Goal: Task Accomplishment & Management: Use online tool/utility

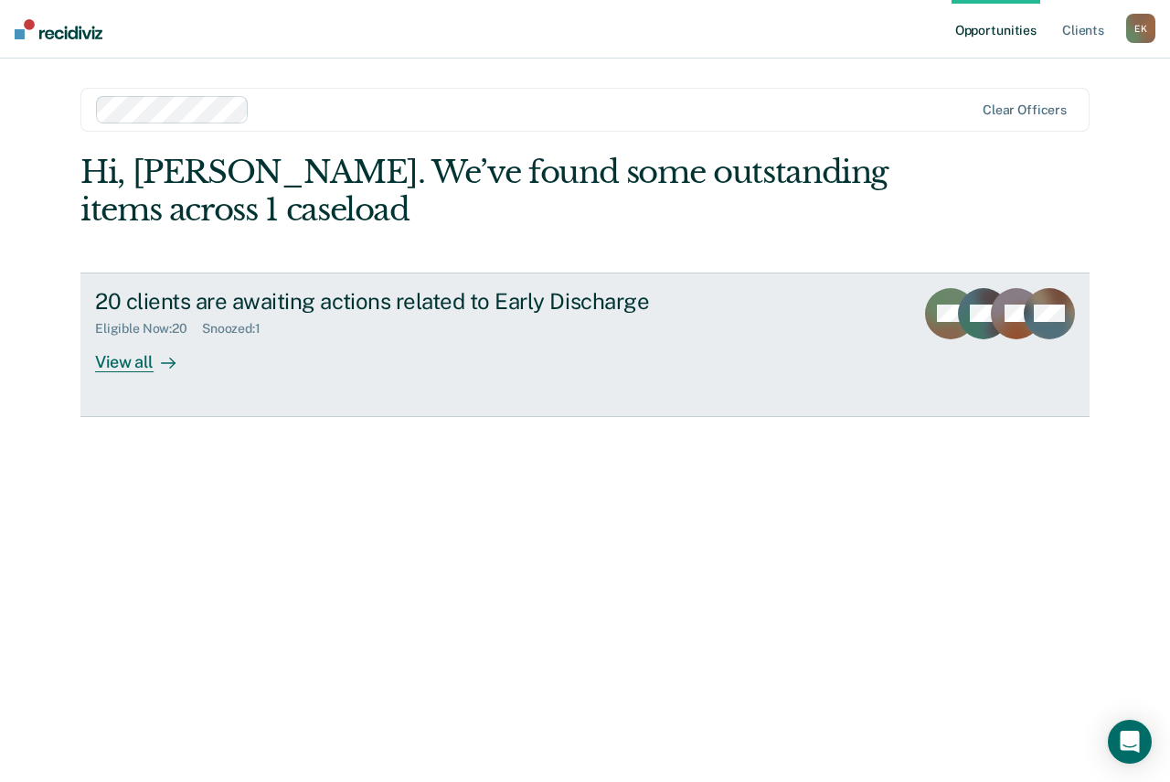
click at [123, 357] on div "View all" at bounding box center [146, 354] width 102 height 36
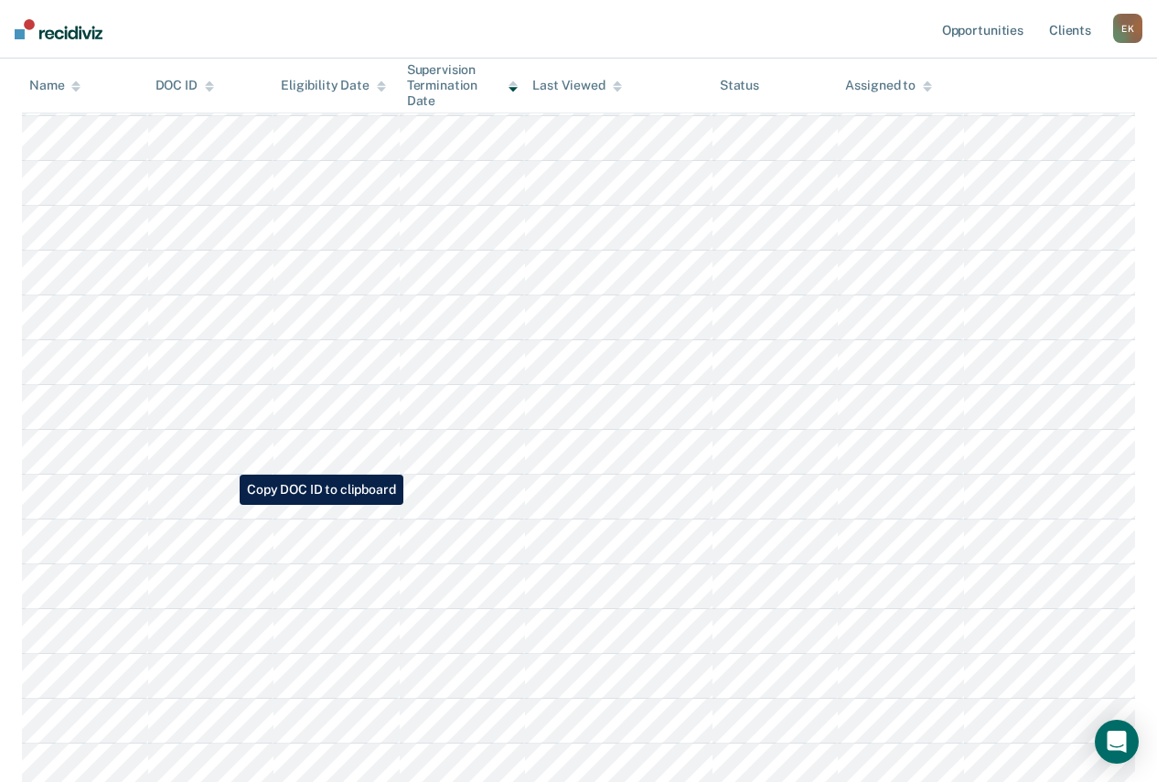
scroll to position [326, 0]
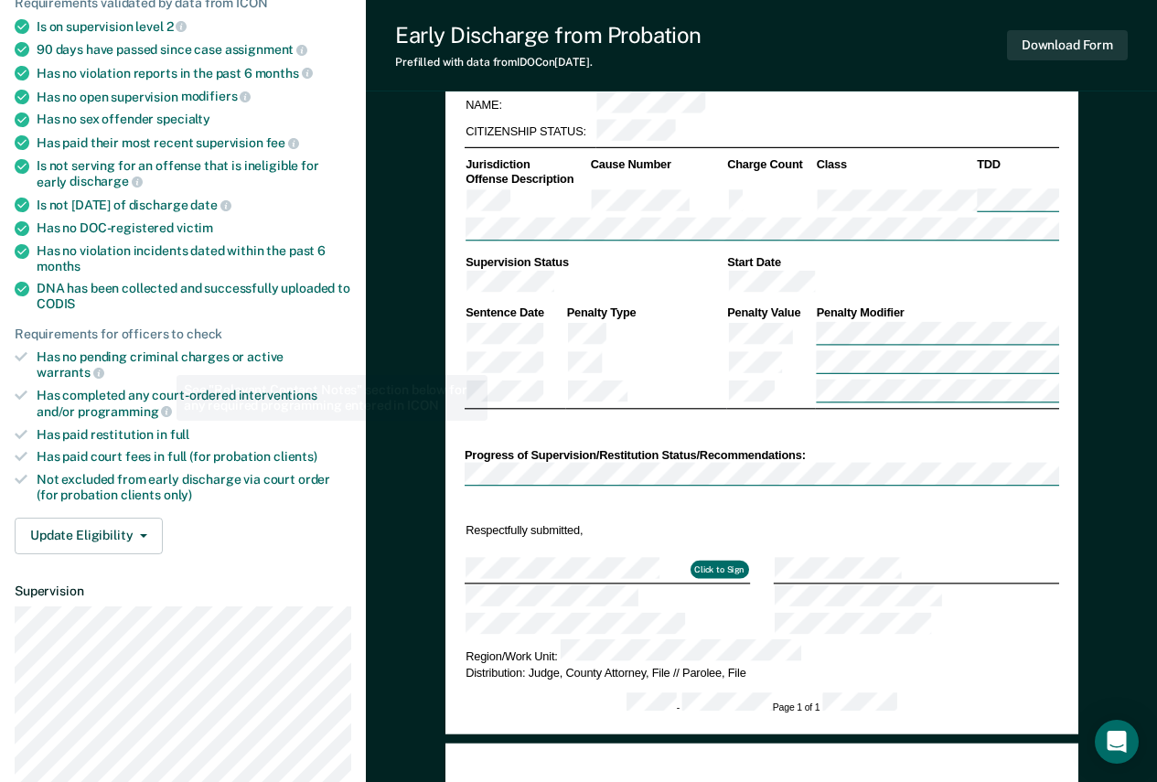
scroll to position [274, 0]
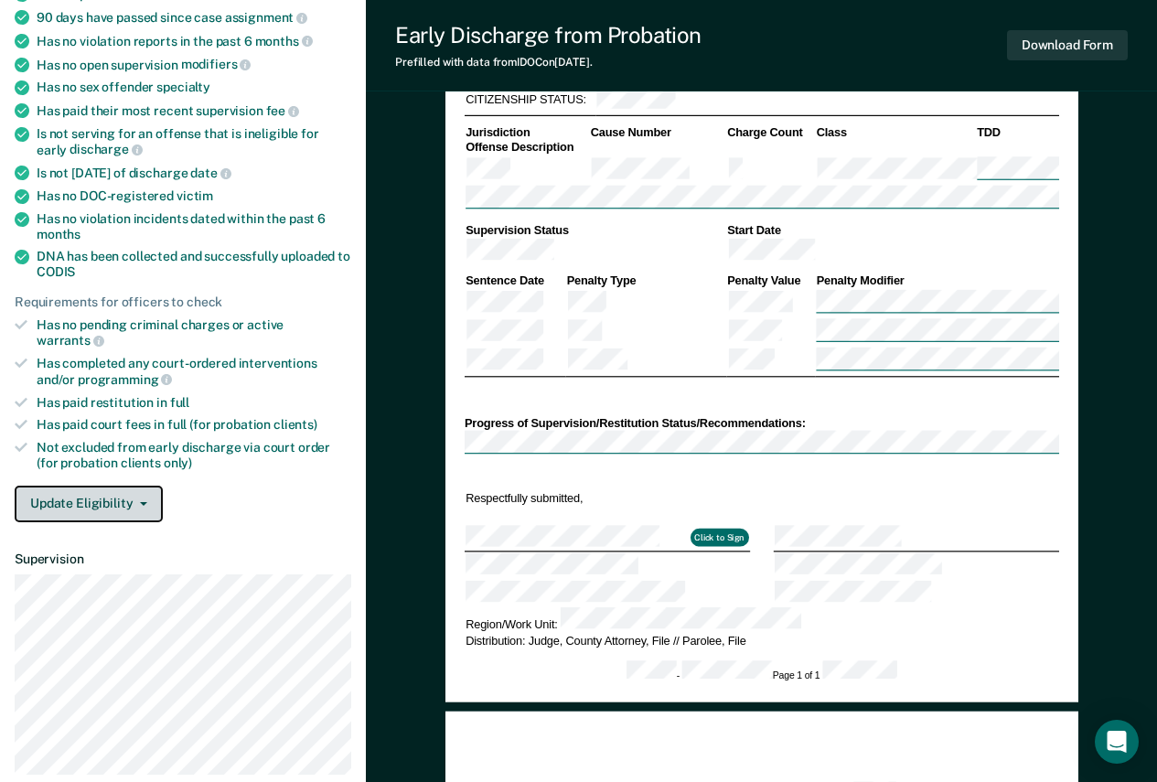
click at [138, 486] on button "Update Eligibility" at bounding box center [89, 504] width 148 height 37
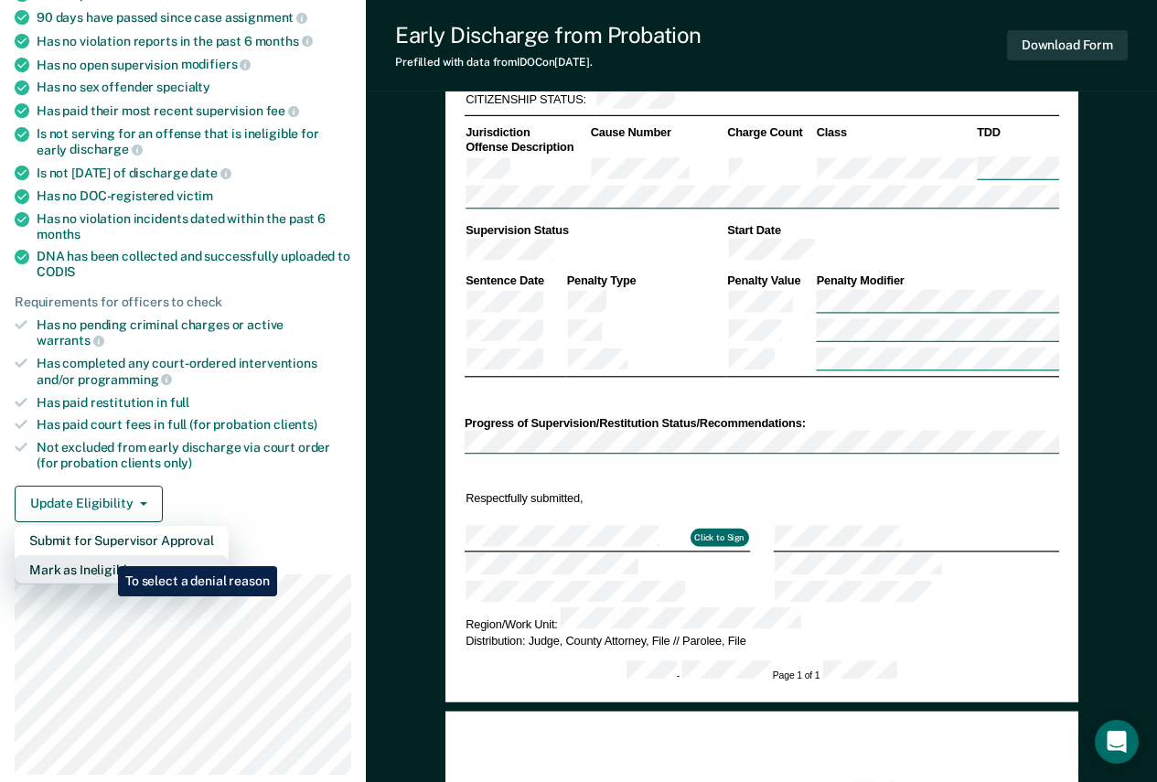
click at [104, 555] on button "Mark as Ineligible" at bounding box center [122, 569] width 214 height 29
type textarea "x"
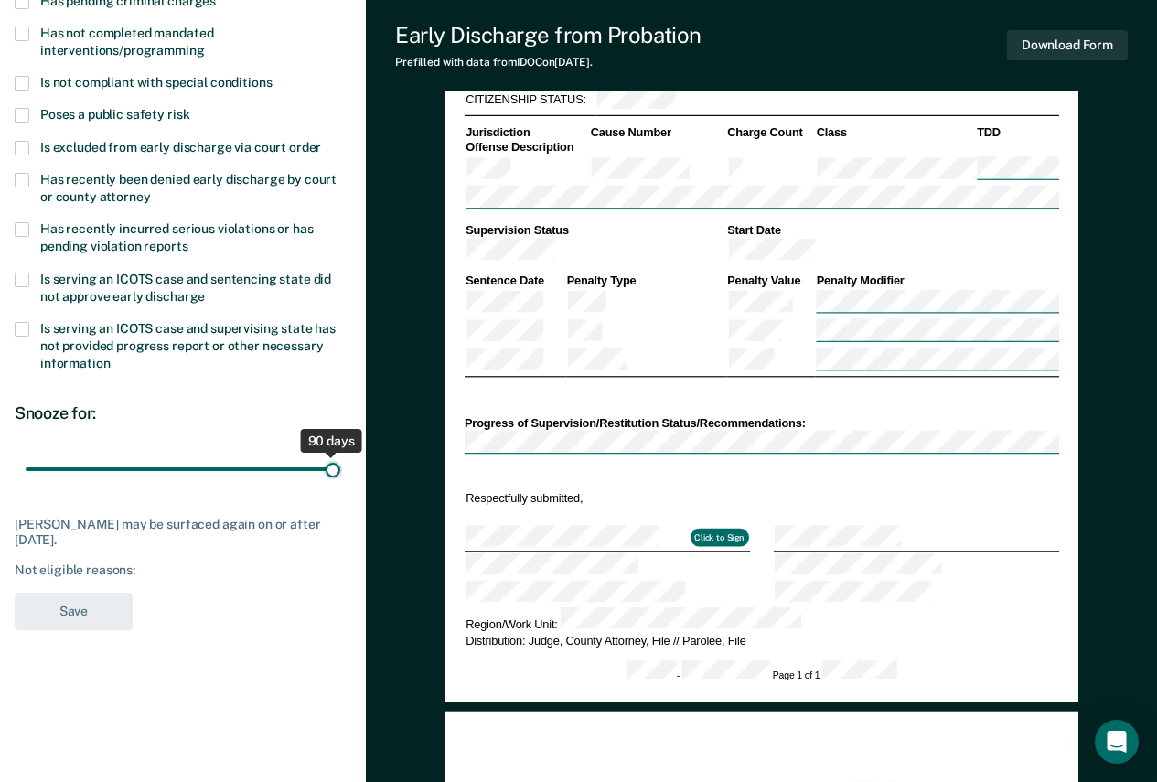
drag, startPoint x: 129, startPoint y: 467, endPoint x: 339, endPoint y: 467, distance: 210.3
type input "90"
click at [339, 467] on input "range" at bounding box center [183, 469] width 315 height 32
click at [336, 465] on input "range" at bounding box center [183, 469] width 315 height 32
click at [94, 570] on div "Not eligible reasons:" at bounding box center [183, 570] width 336 height 16
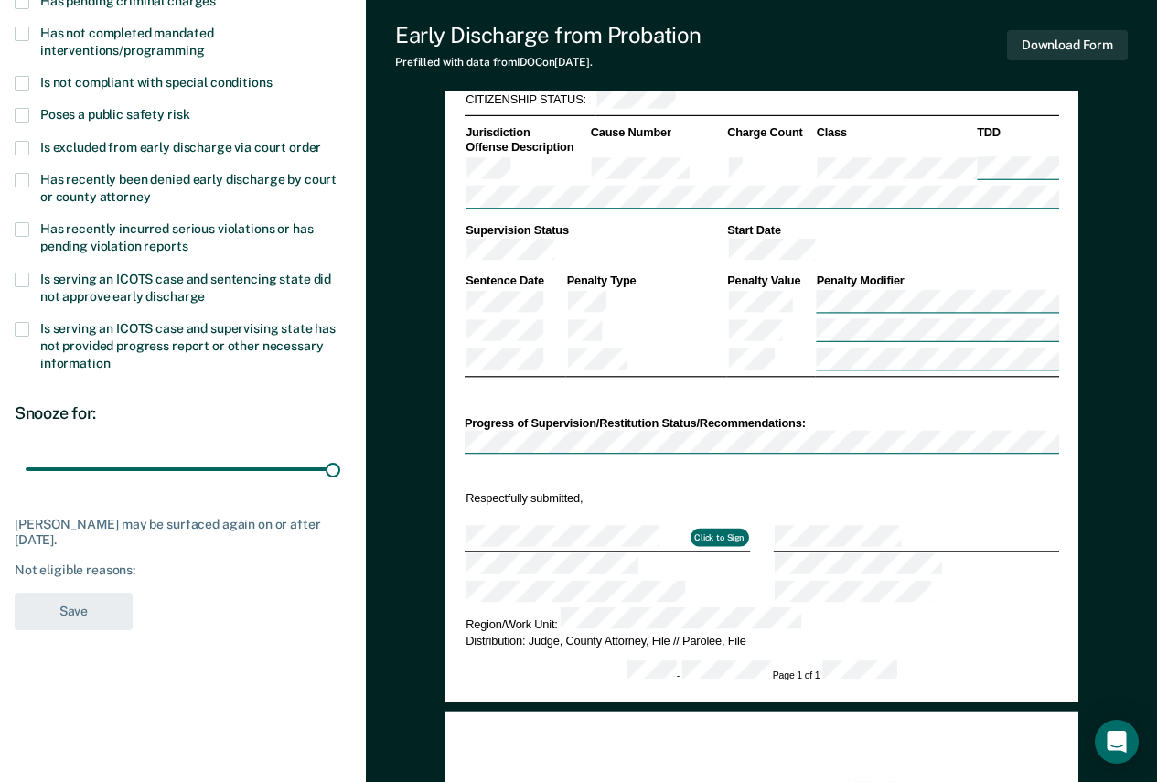
click at [139, 569] on div "Not eligible reasons:" at bounding box center [183, 570] width 336 height 16
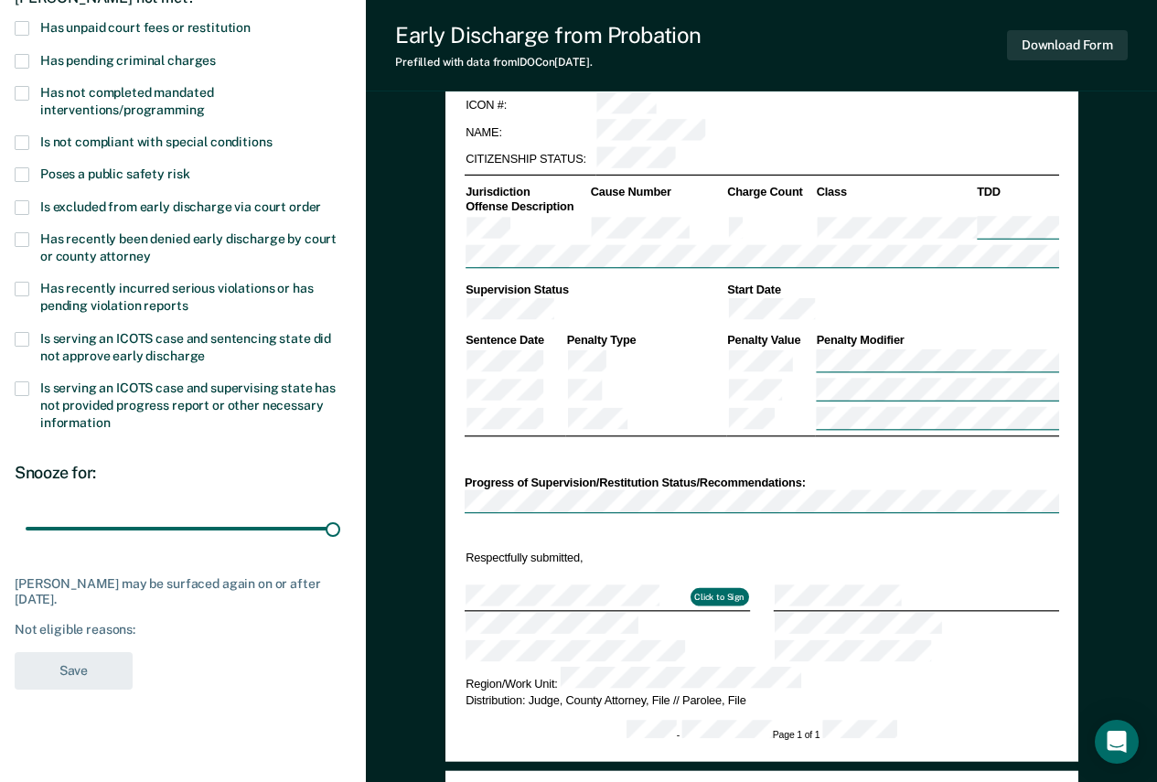
scroll to position [183, 0]
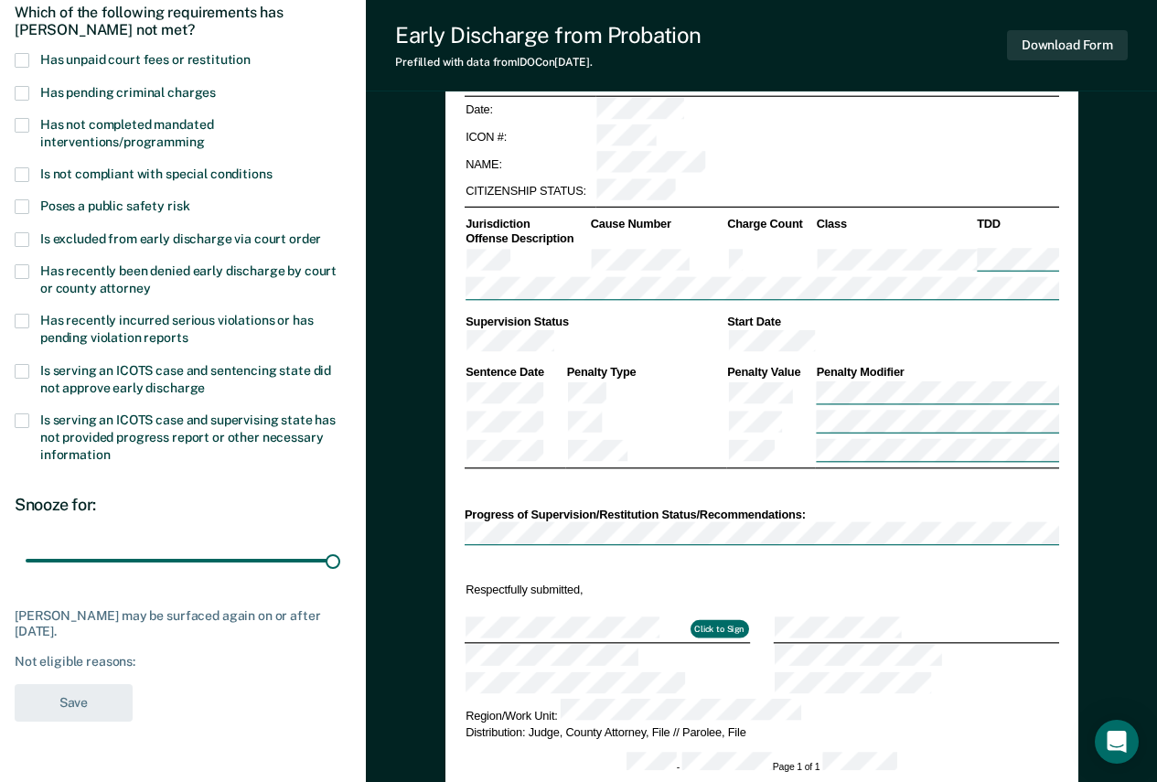
click at [24, 59] on span at bounding box center [22, 60] width 15 height 15
click at [251, 53] on input "Has unpaid court fees or restitution" at bounding box center [251, 53] width 0 height 0
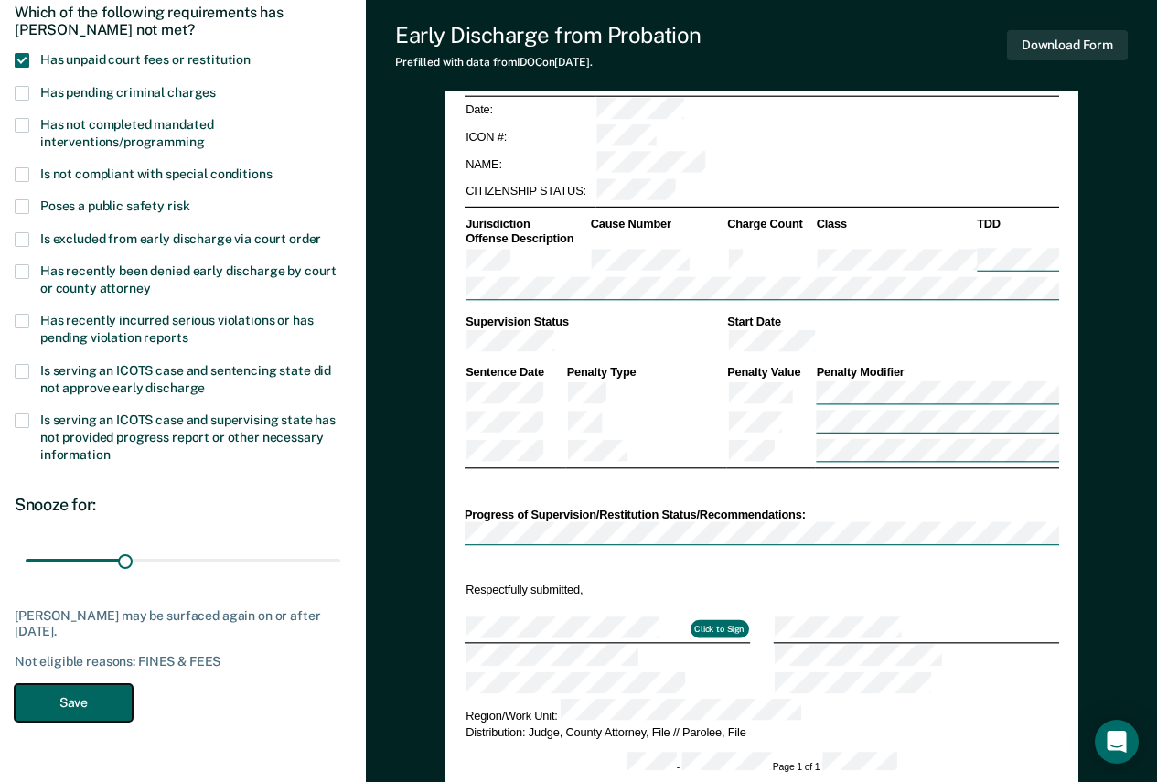
click at [78, 695] on button "Save" at bounding box center [74, 702] width 118 height 37
type textarea "x"
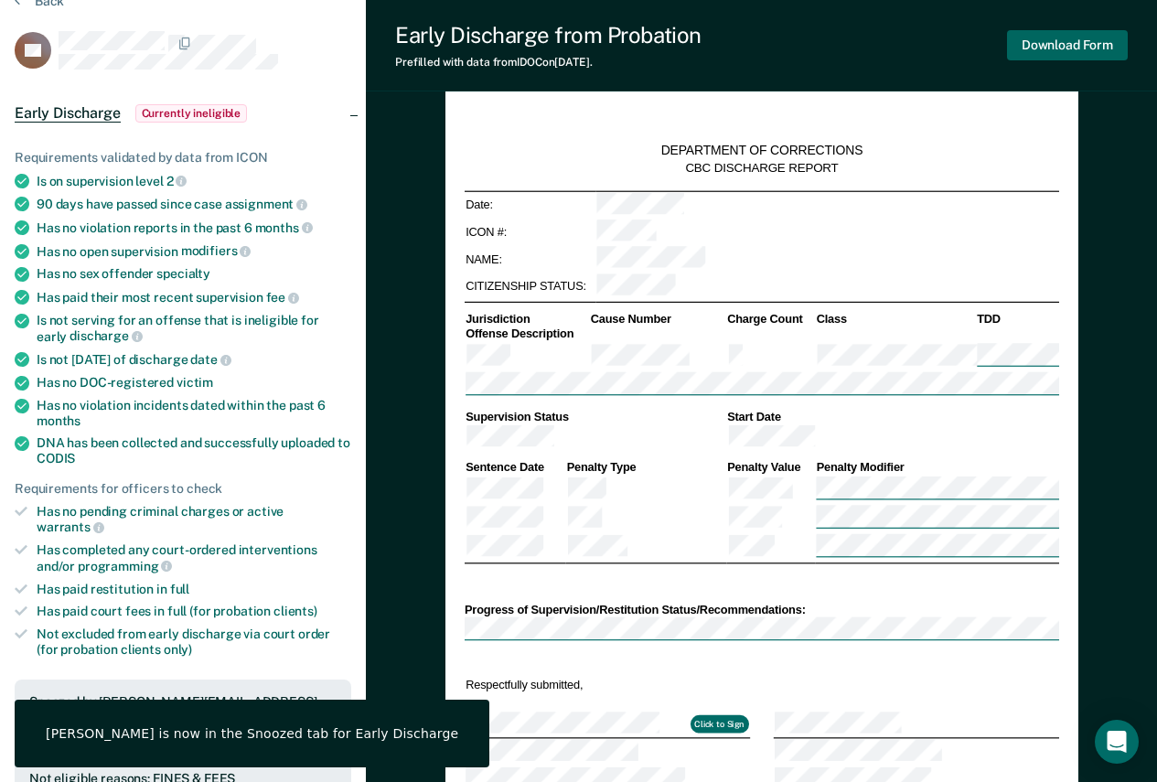
scroll to position [0, 0]
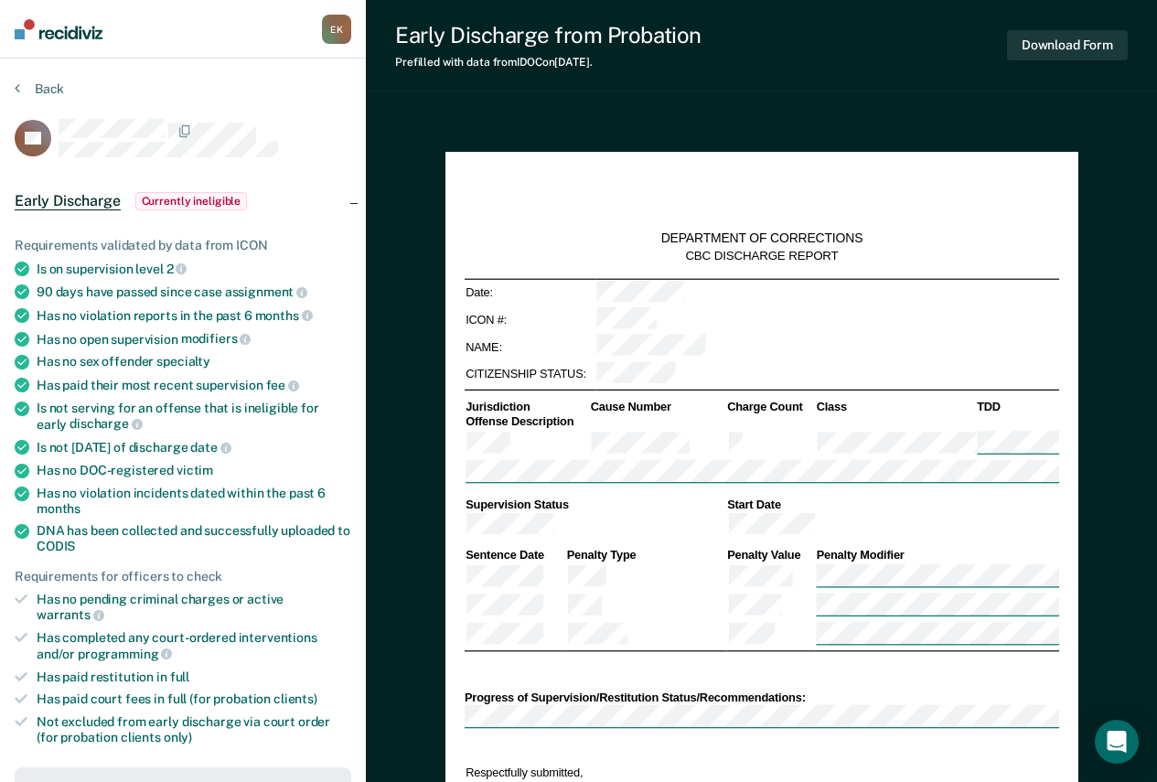
click at [80, 31] on img at bounding box center [59, 29] width 88 height 20
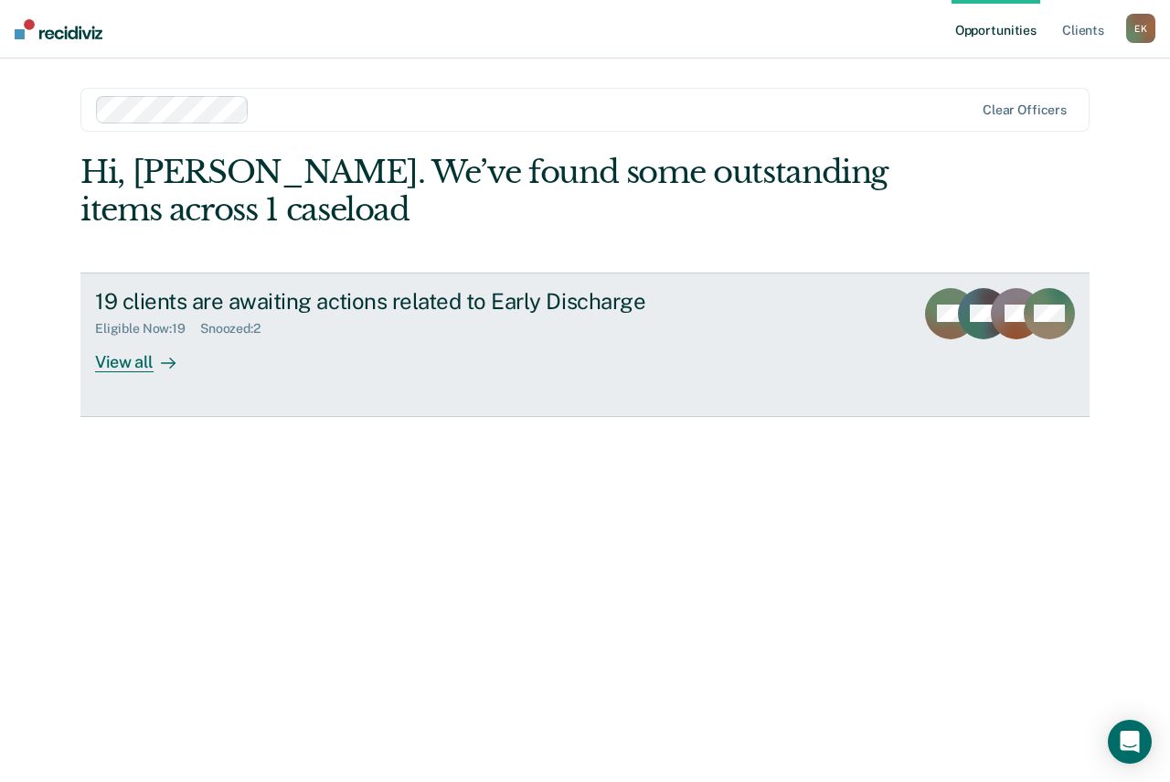
click at [132, 357] on div "View all" at bounding box center [146, 354] width 102 height 36
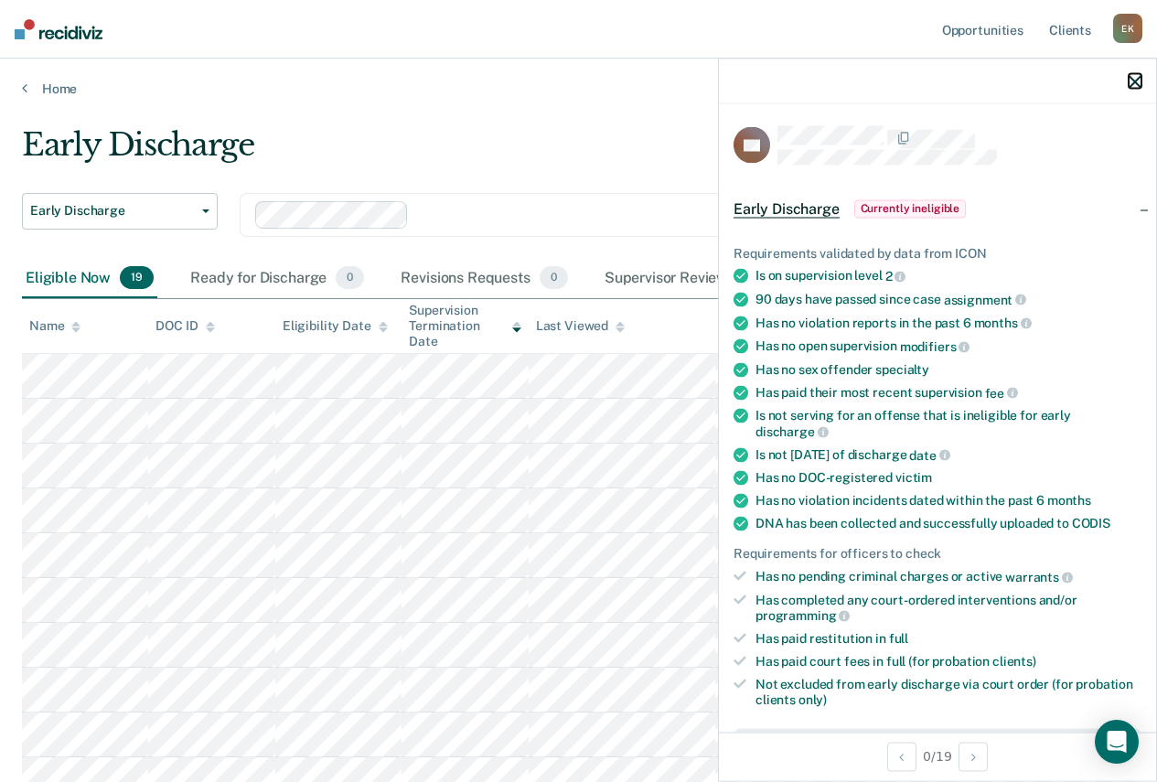
click at [1132, 77] on icon "button" at bounding box center [1134, 81] width 13 height 13
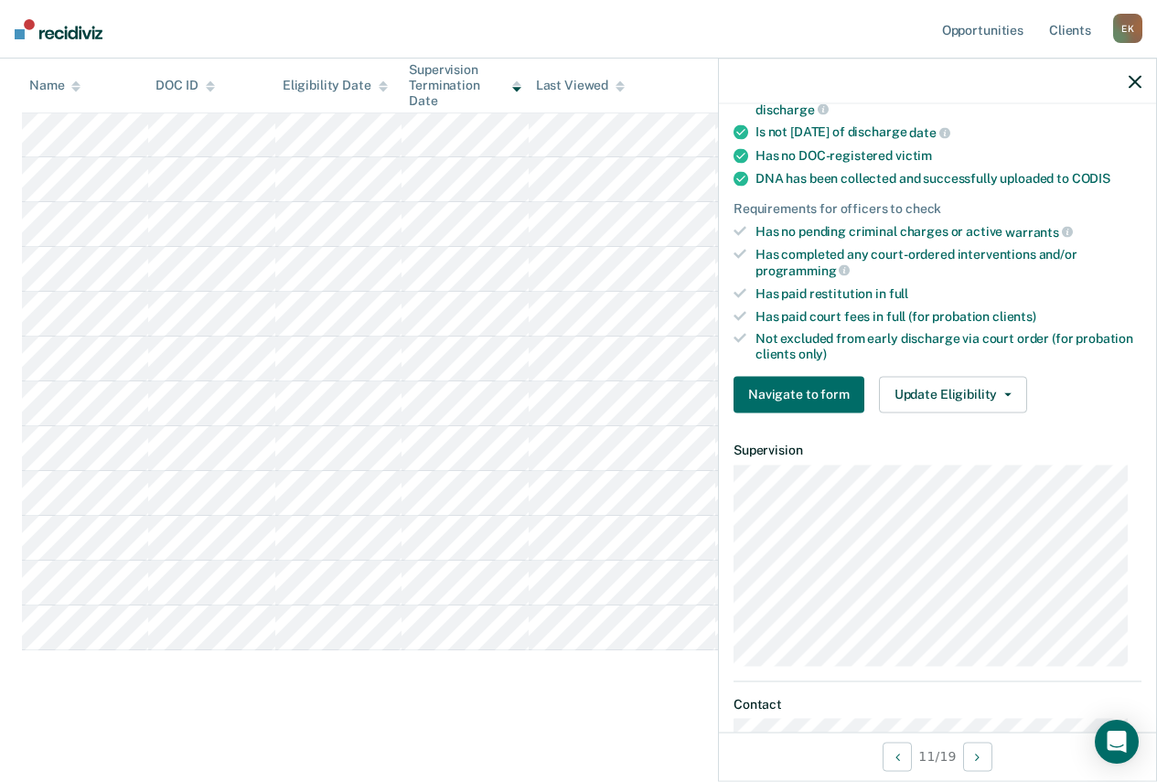
scroll to position [457, 0]
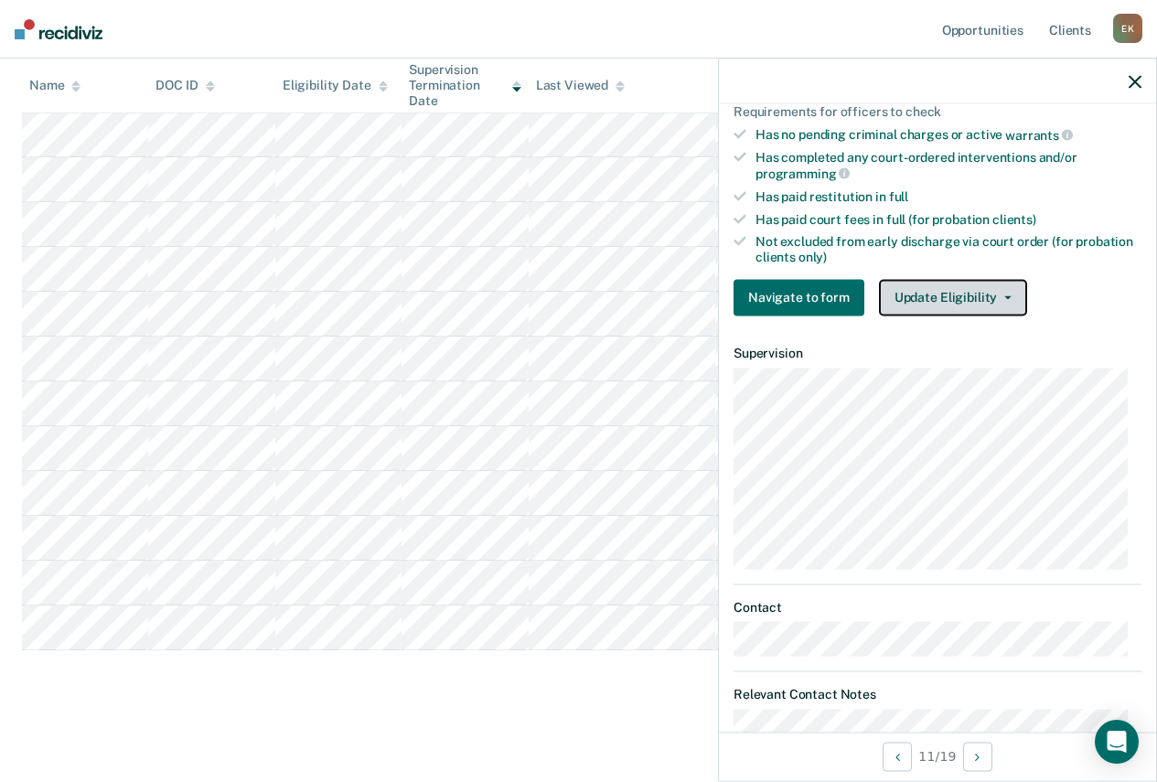
click at [955, 298] on button "Update Eligibility" at bounding box center [953, 297] width 148 height 37
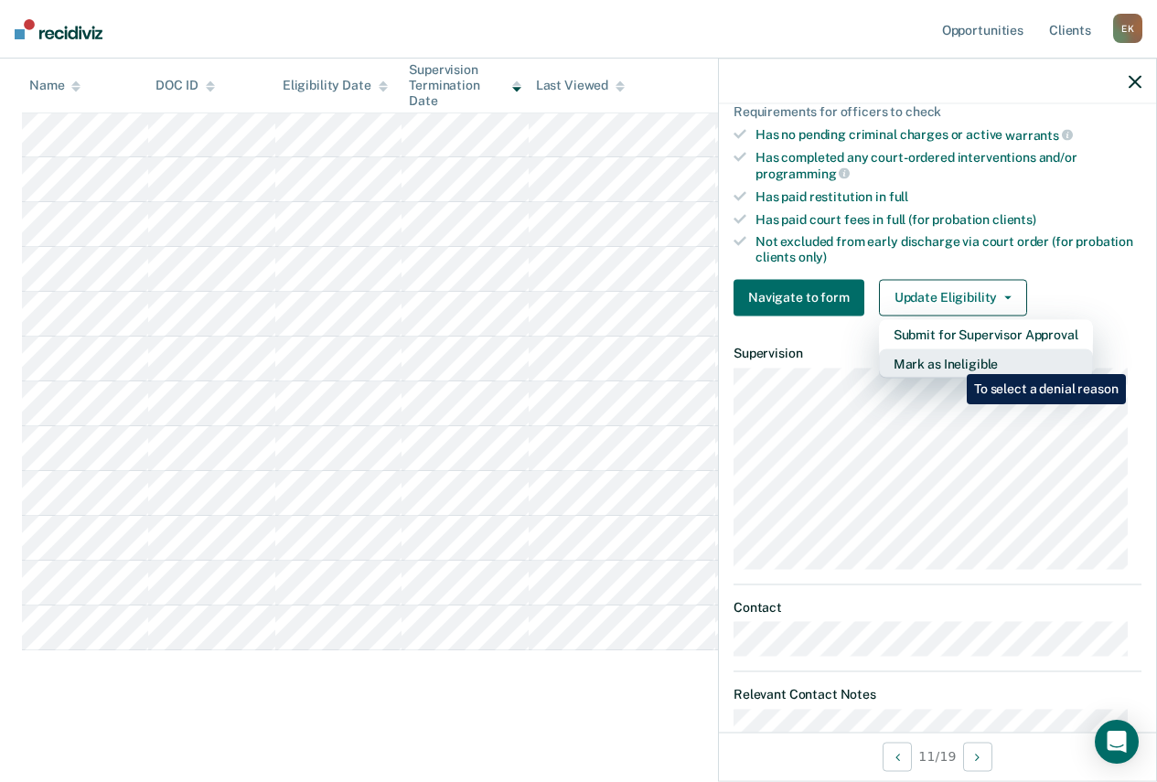
click at [953, 360] on button "Mark as Ineligible" at bounding box center [986, 362] width 214 height 29
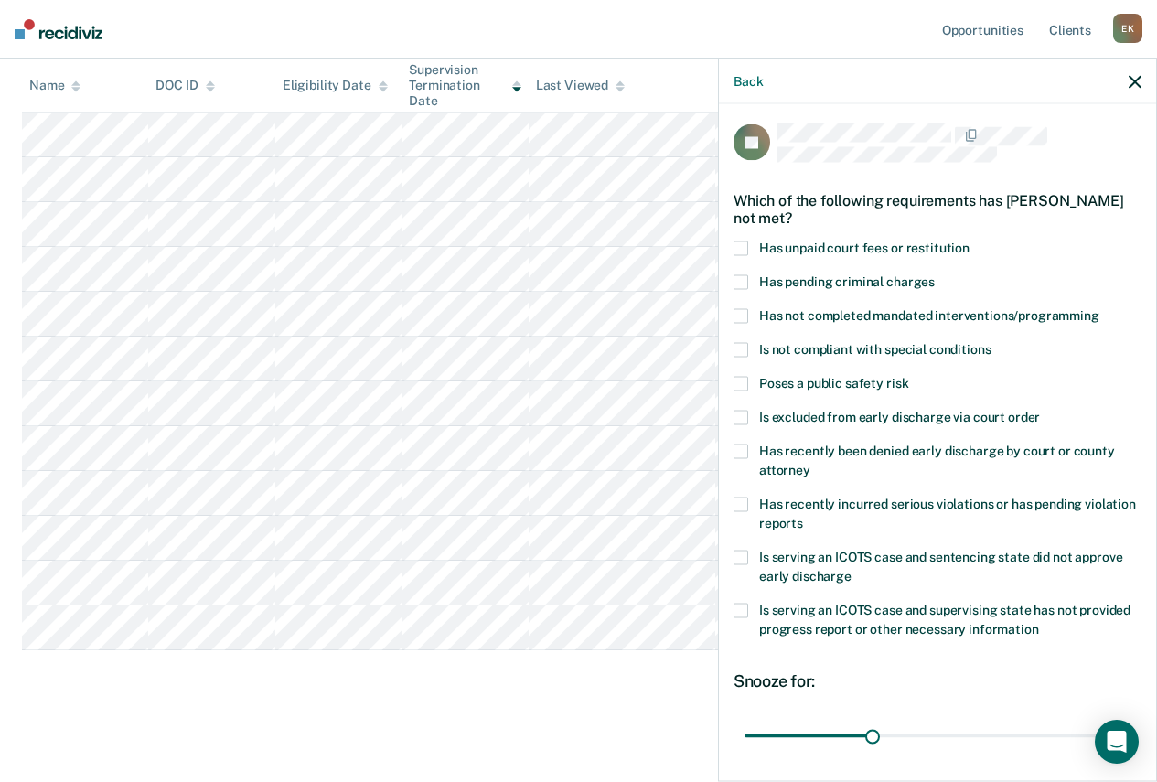
scroll to position [0, 0]
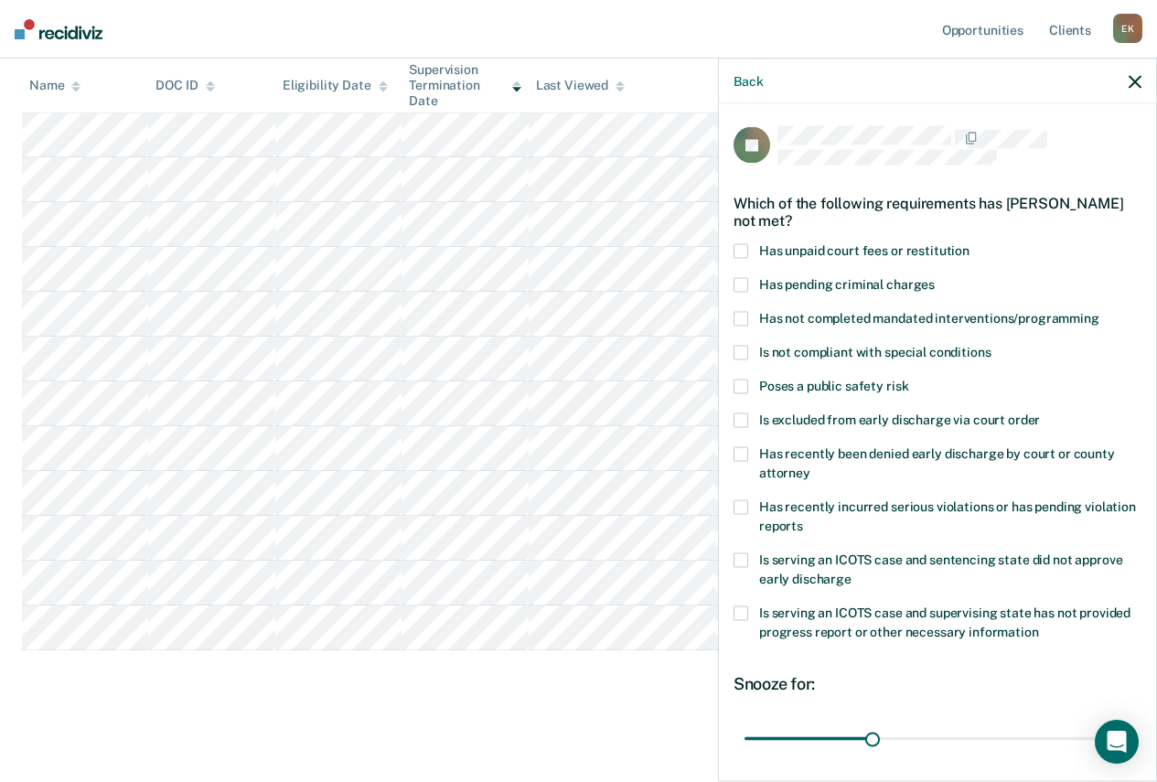
click at [741, 247] on span at bounding box center [740, 250] width 15 height 15
click at [969, 243] on input "Has unpaid court fees or restitution" at bounding box center [969, 243] width 0 height 0
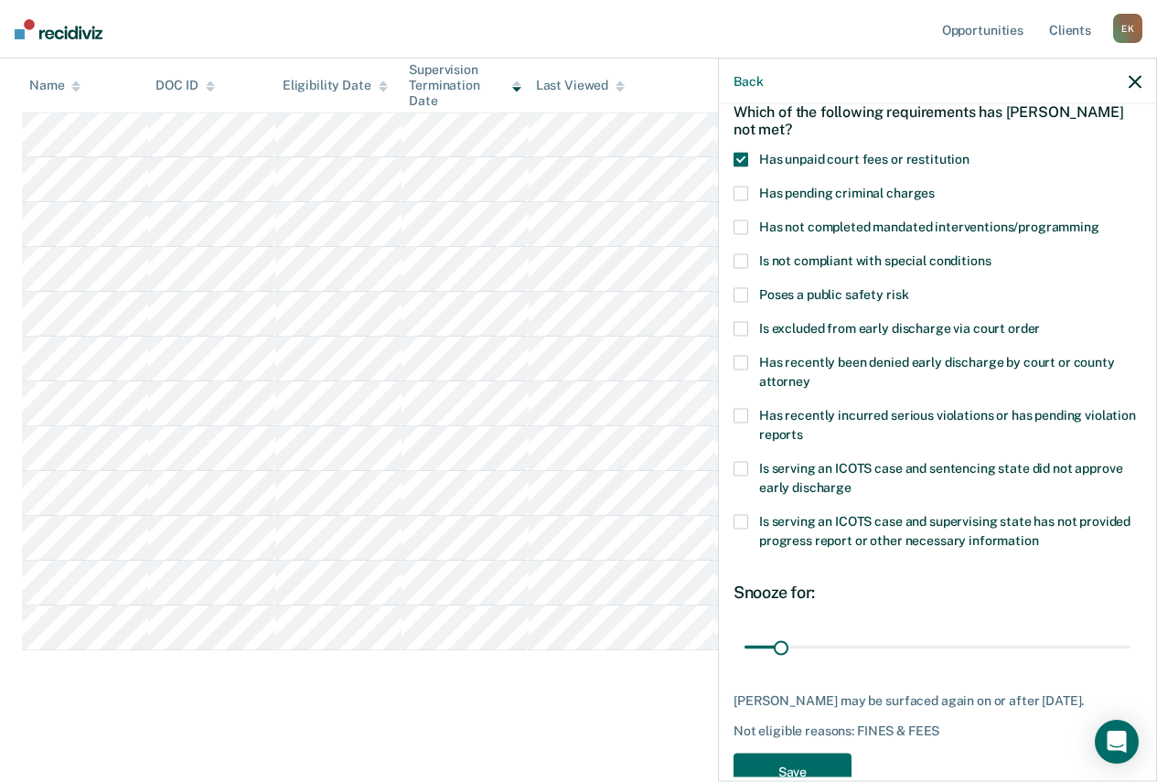
click at [742, 227] on span at bounding box center [740, 226] width 15 height 15
click at [1099, 219] on input "Has not completed mandated interventions/programming" at bounding box center [1099, 219] width 0 height 0
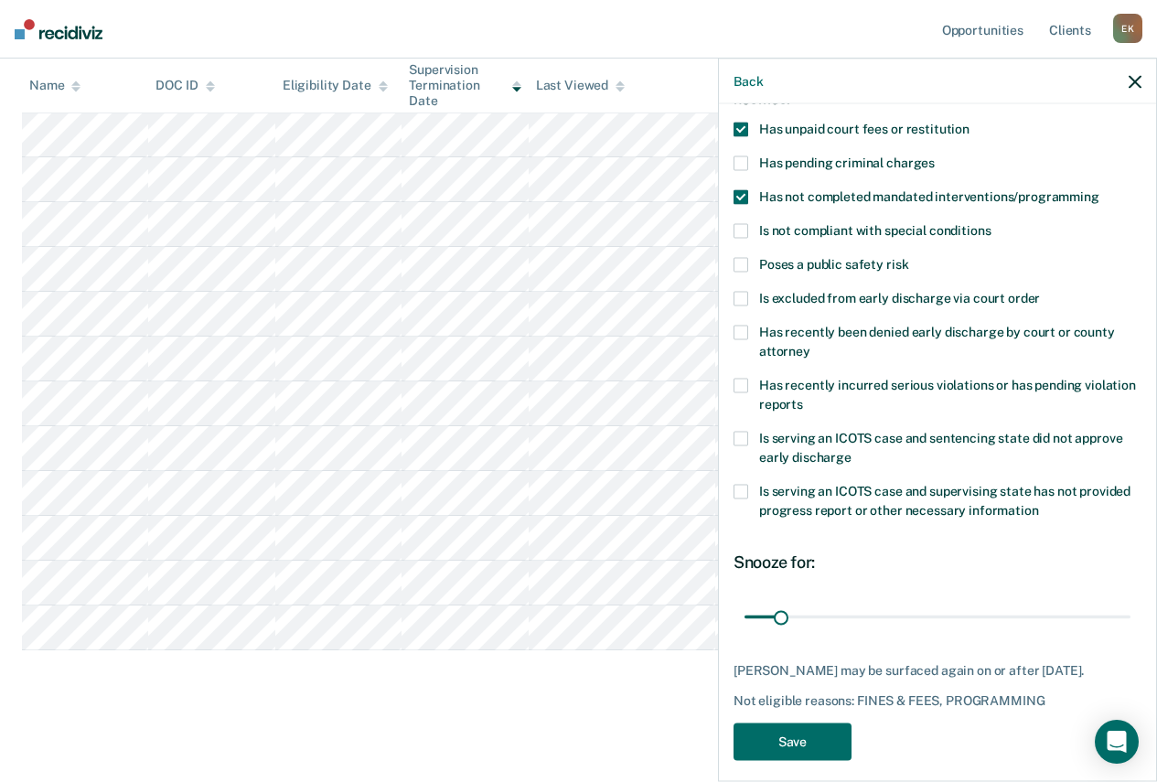
scroll to position [151, 0]
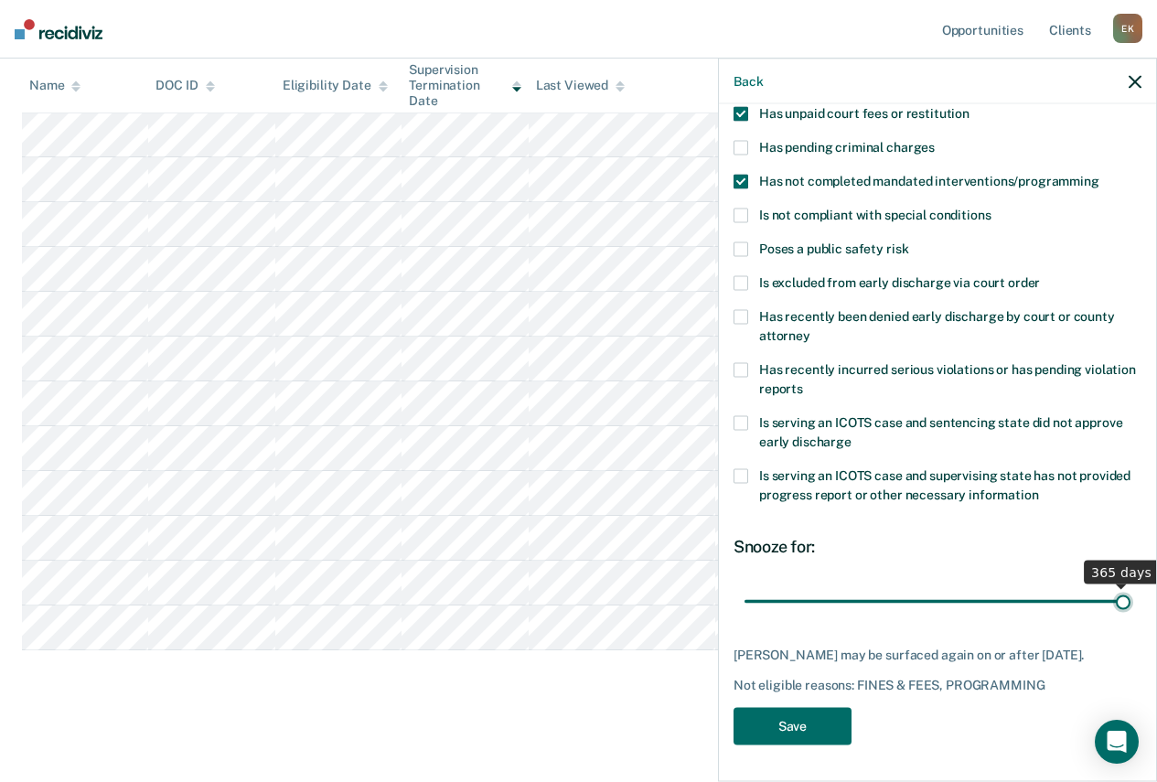
drag, startPoint x: 781, startPoint y: 588, endPoint x: 1135, endPoint y: 582, distance: 353.9
type input "365"
click at [1130, 585] on input "range" at bounding box center [937, 601] width 386 height 32
click at [808, 718] on button "Save" at bounding box center [792, 725] width 118 height 37
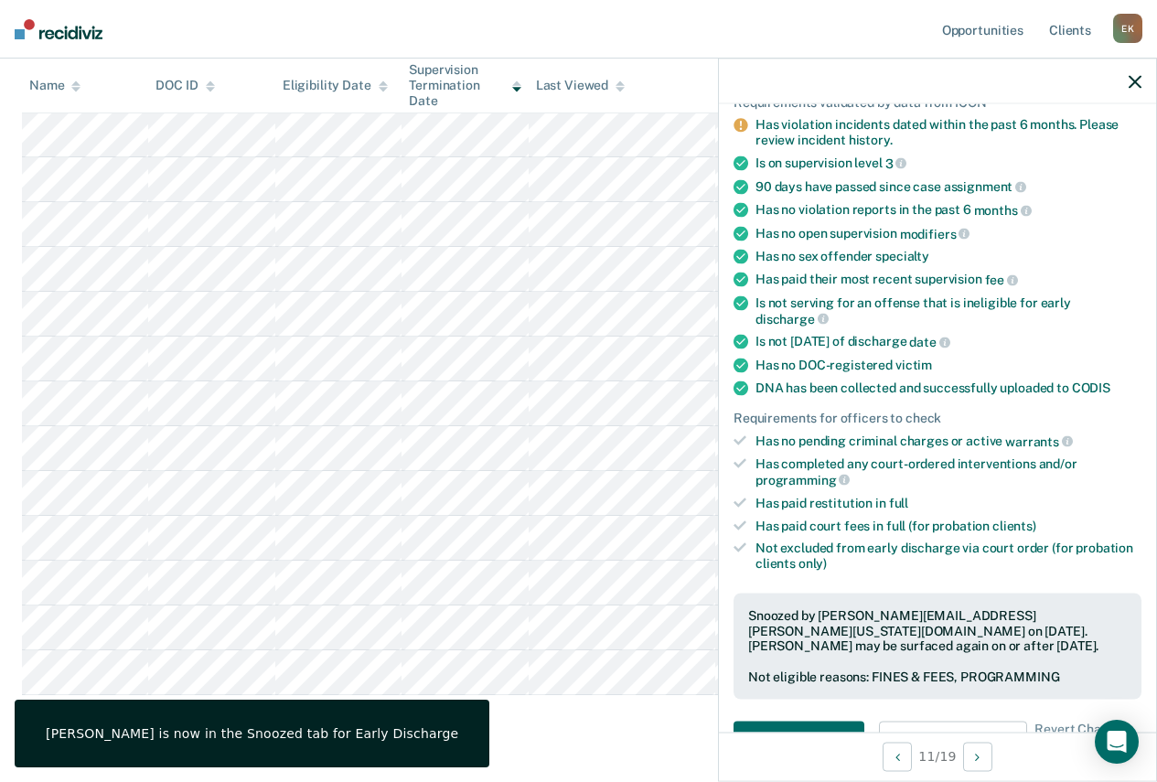
click at [1124, 80] on div at bounding box center [937, 82] width 437 height 46
click at [1133, 73] on button "button" at bounding box center [1134, 81] width 13 height 16
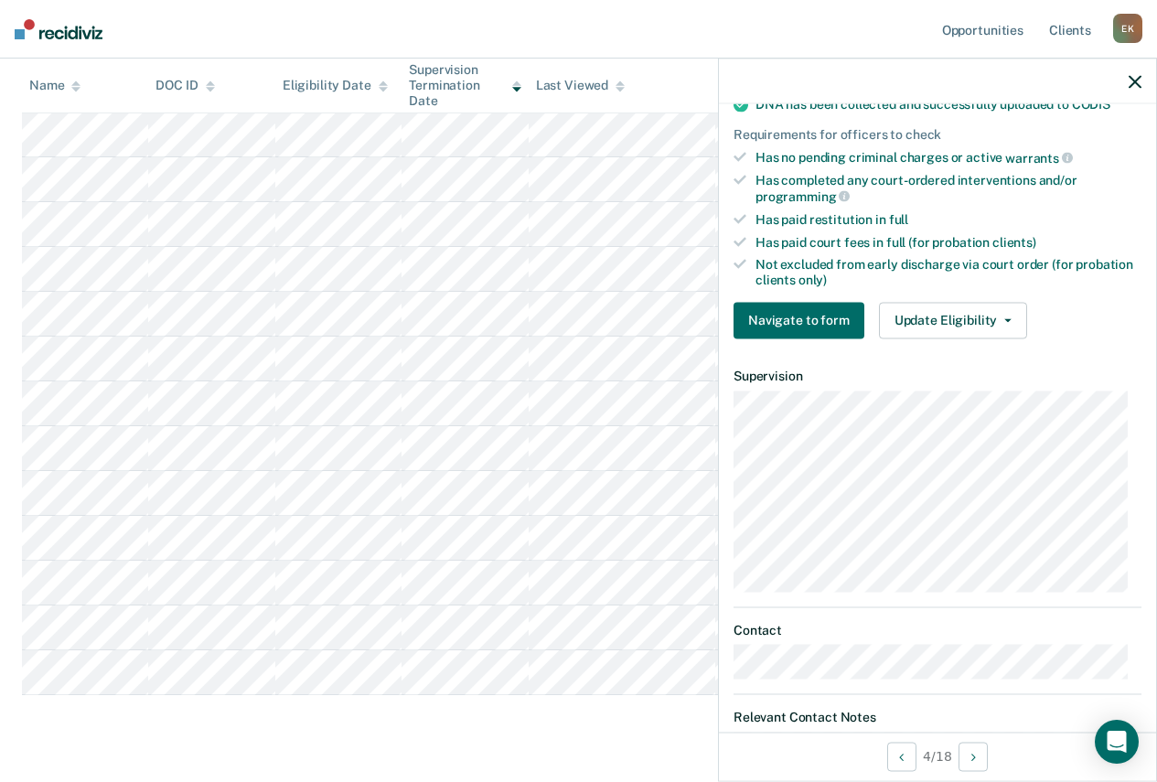
scroll to position [549, 0]
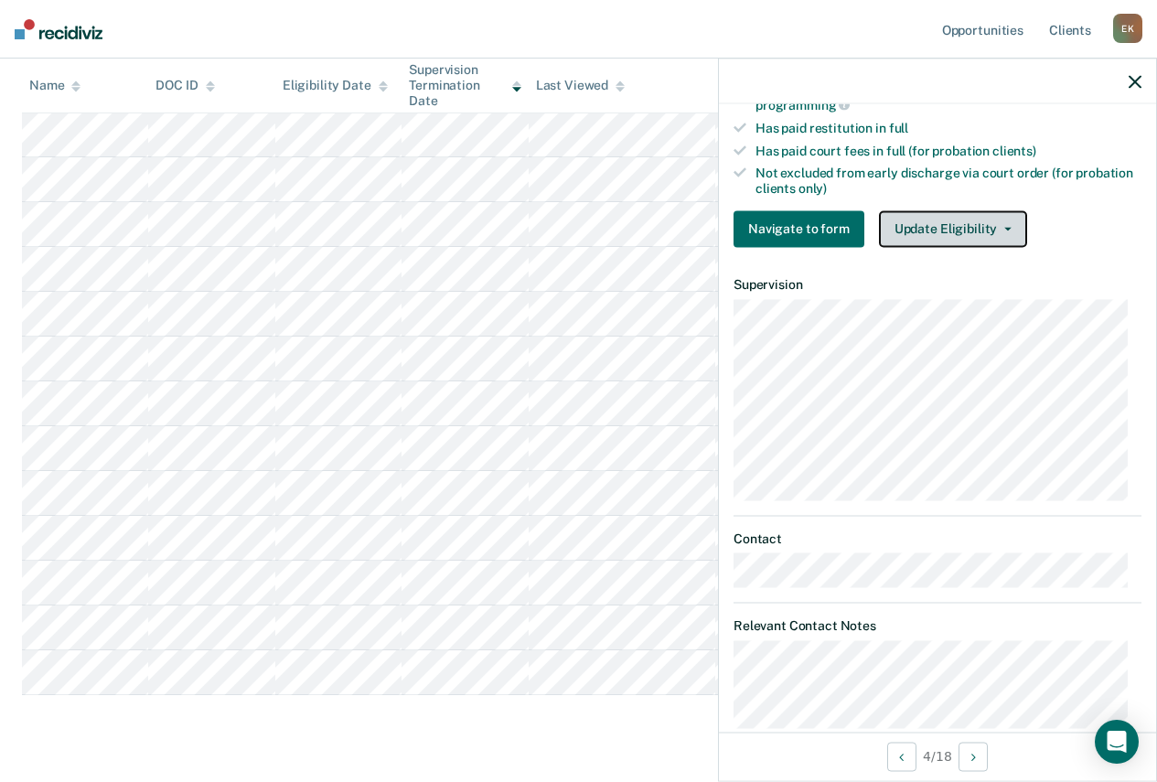
click at [955, 221] on button "Update Eligibility" at bounding box center [953, 228] width 148 height 37
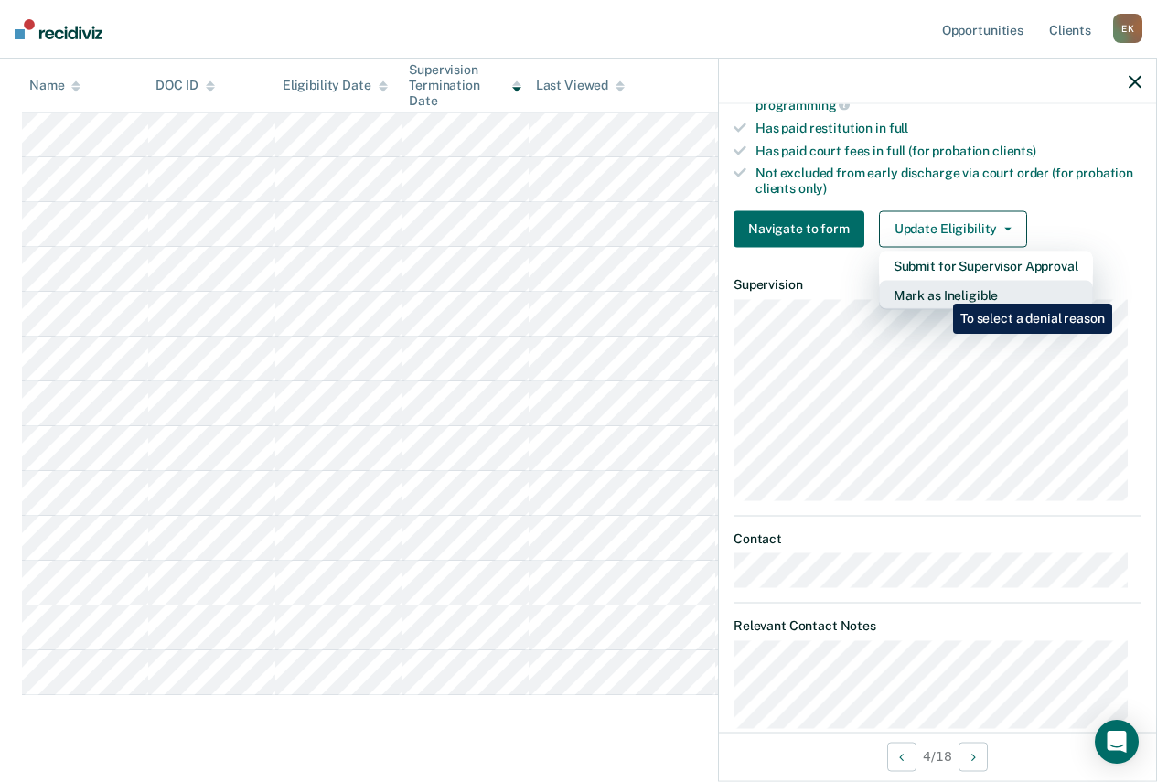
click at [939, 290] on button "Mark as Ineligible" at bounding box center [986, 294] width 214 height 29
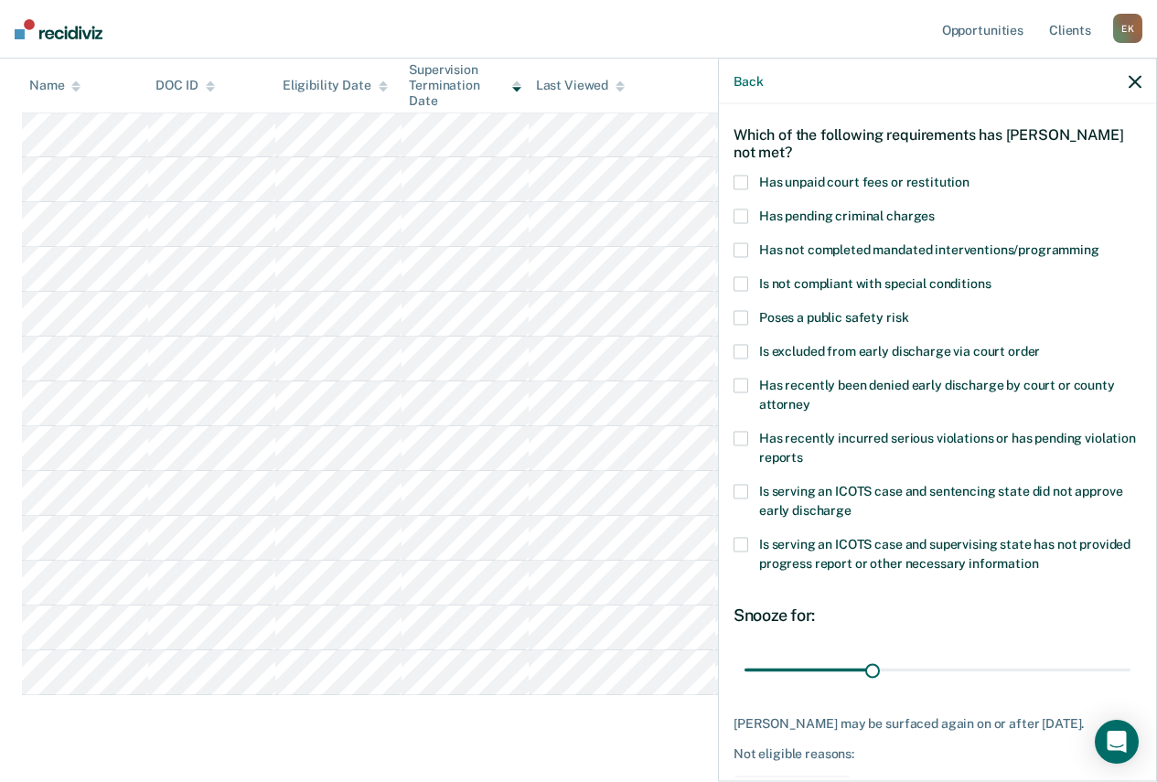
scroll to position [0, 0]
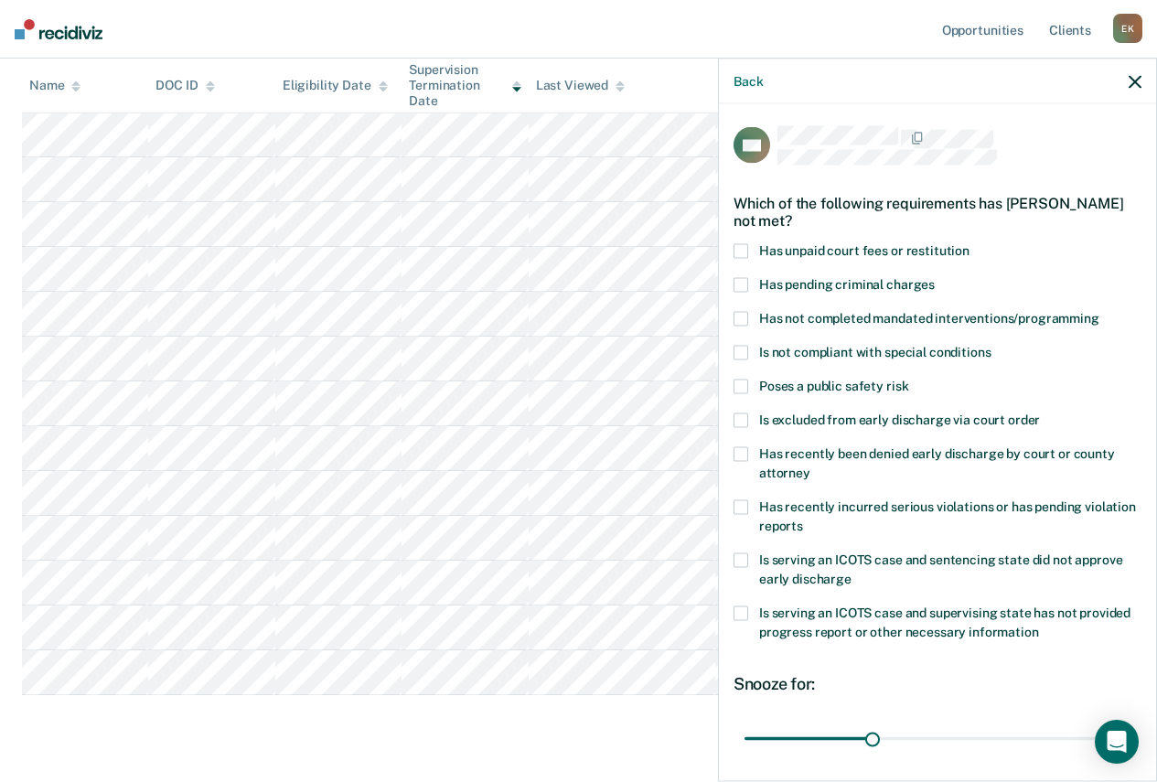
click at [742, 248] on span at bounding box center [740, 250] width 15 height 15
click at [969, 243] on input "Has unpaid court fees or restitution" at bounding box center [969, 243] width 0 height 0
click at [742, 315] on span at bounding box center [740, 318] width 15 height 15
click at [1099, 311] on input "Has not completed mandated interventions/programming" at bounding box center [1099, 311] width 0 height 0
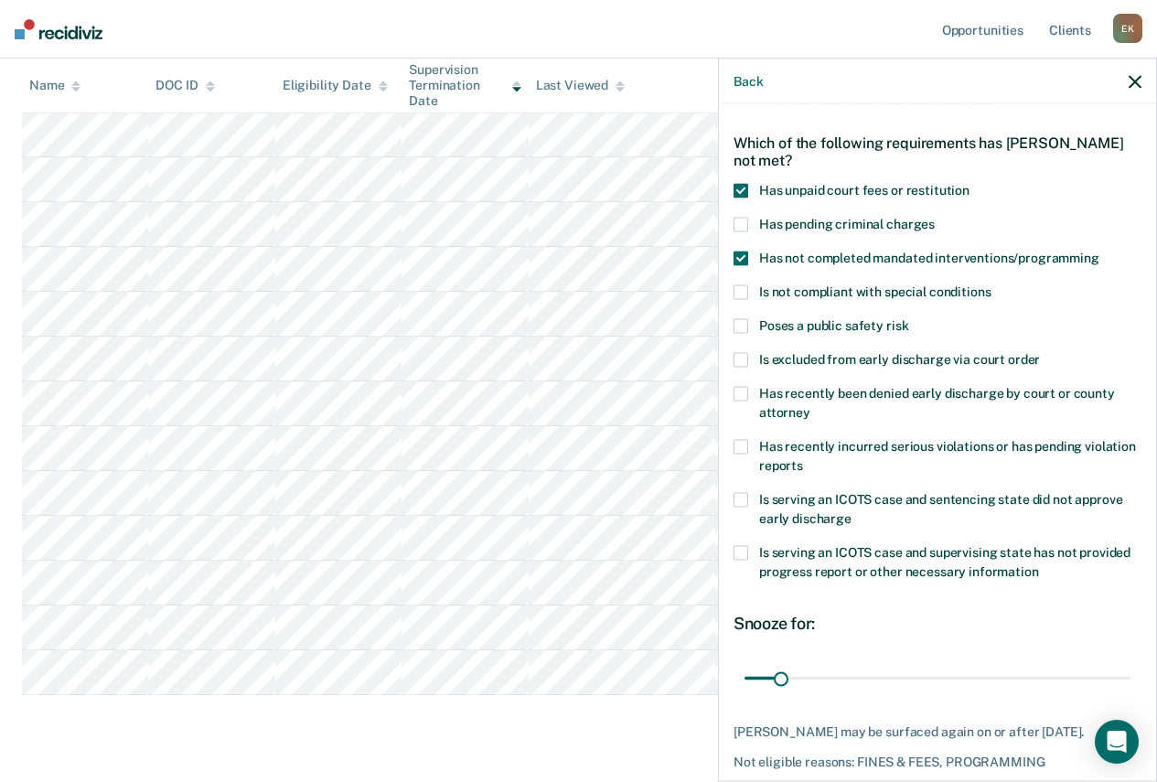
scroll to position [91, 0]
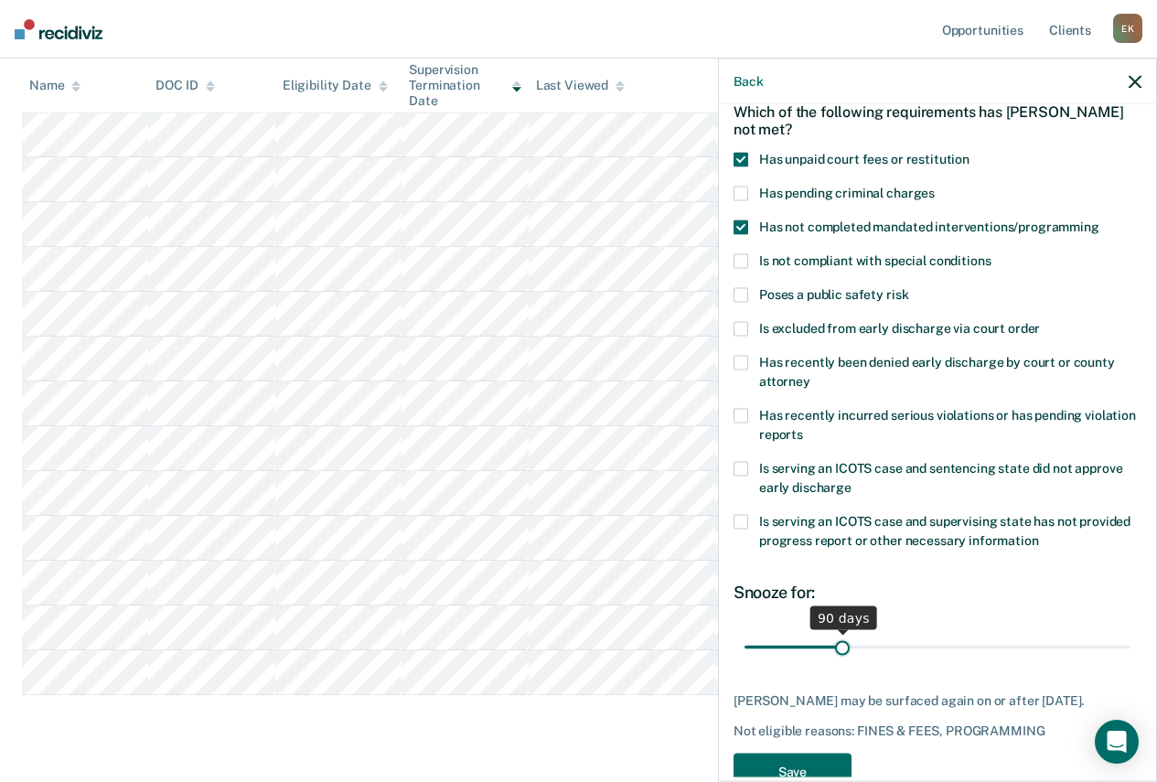
drag, startPoint x: 780, startPoint y: 648, endPoint x: 839, endPoint y: 643, distance: 59.7
type input "90"
click at [839, 643] on input "range" at bounding box center [937, 647] width 386 height 32
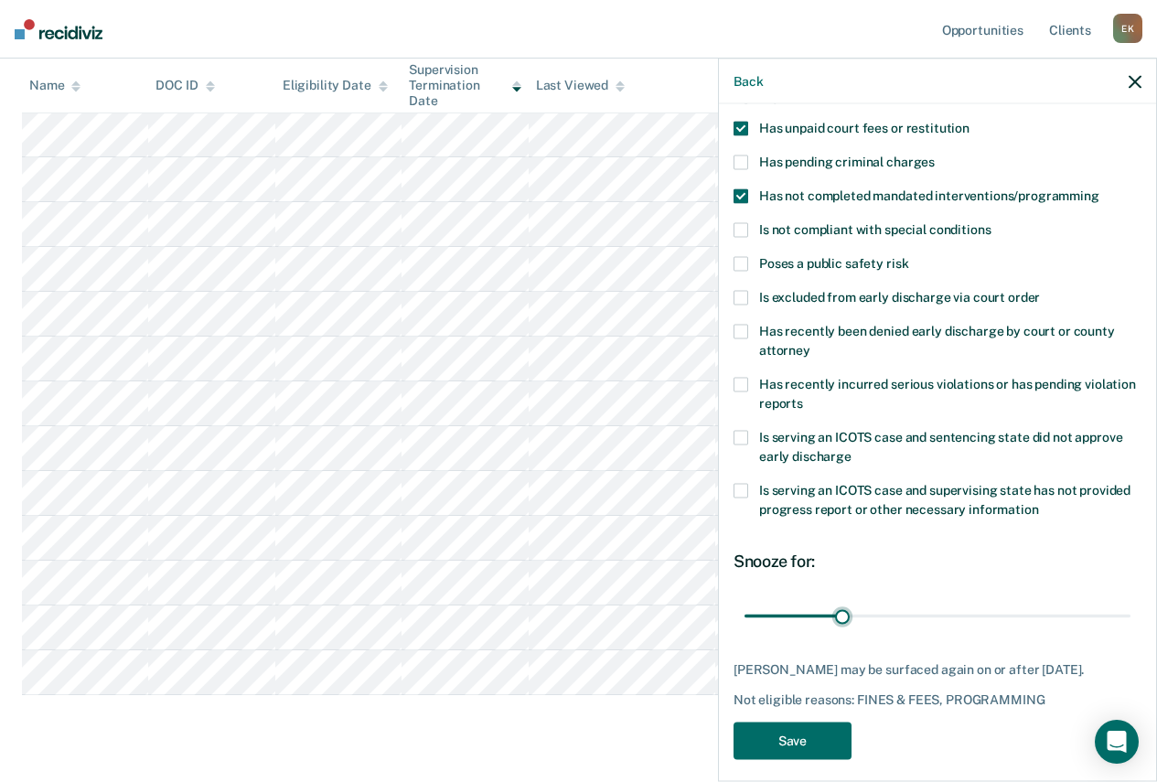
scroll to position [151, 0]
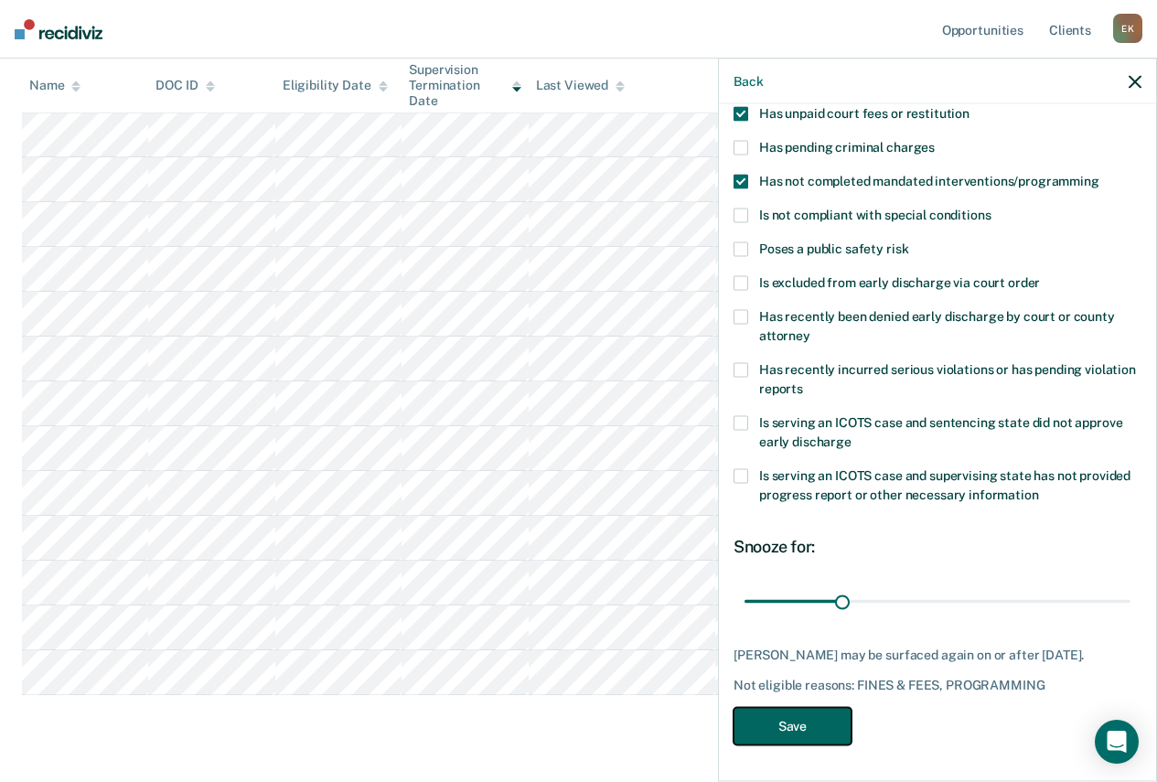
click at [799, 712] on button "Save" at bounding box center [792, 725] width 118 height 37
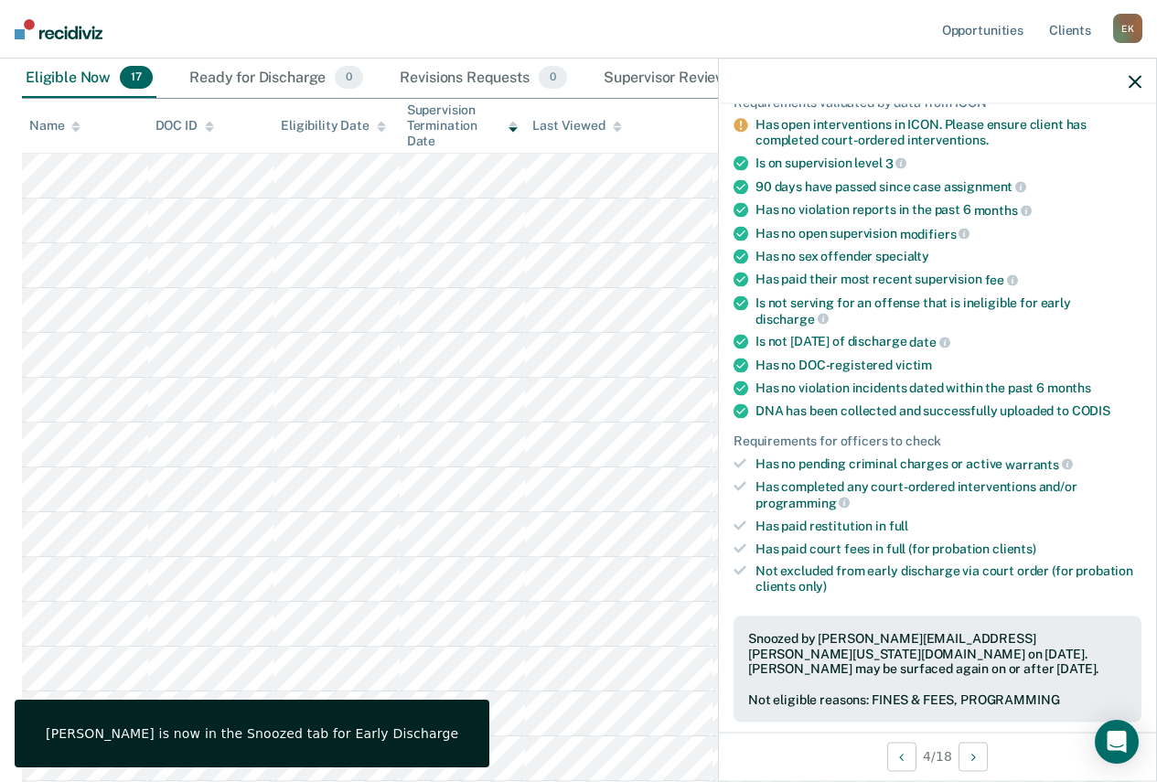
scroll to position [292, 0]
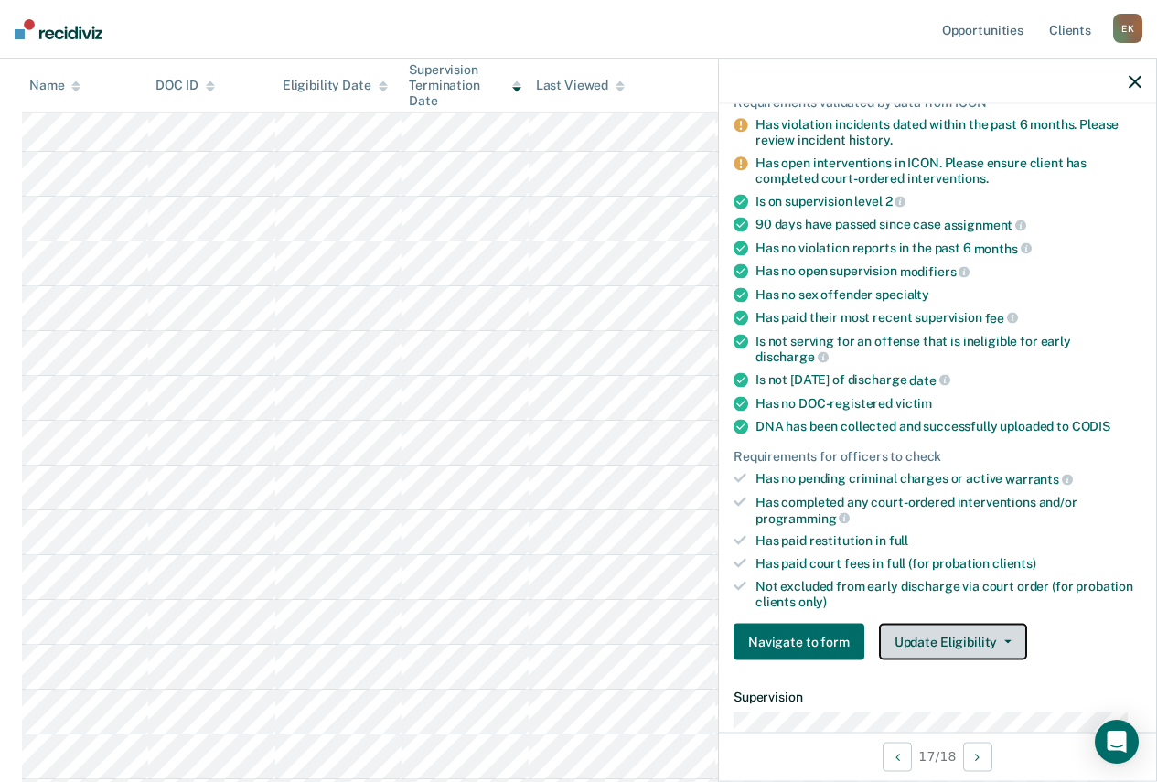
click at [914, 635] on button "Update Eligibility" at bounding box center [953, 642] width 148 height 37
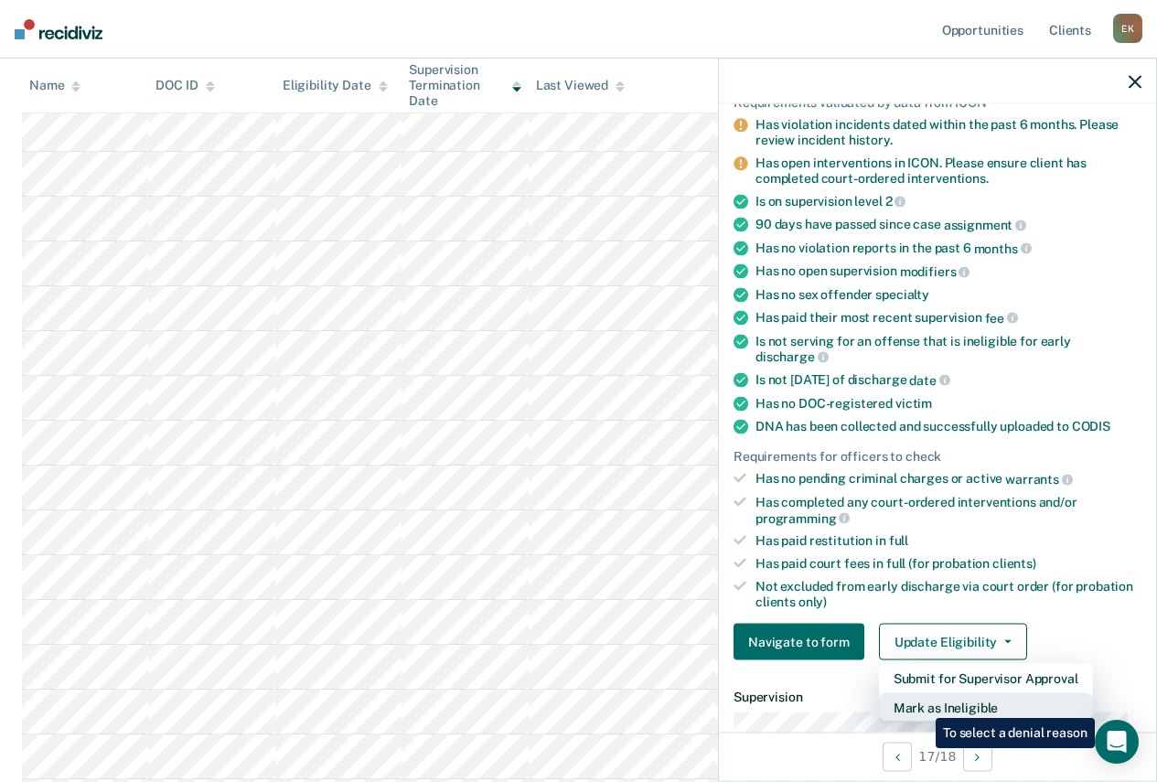
click at [922, 704] on button "Mark as Ineligible" at bounding box center [986, 707] width 214 height 29
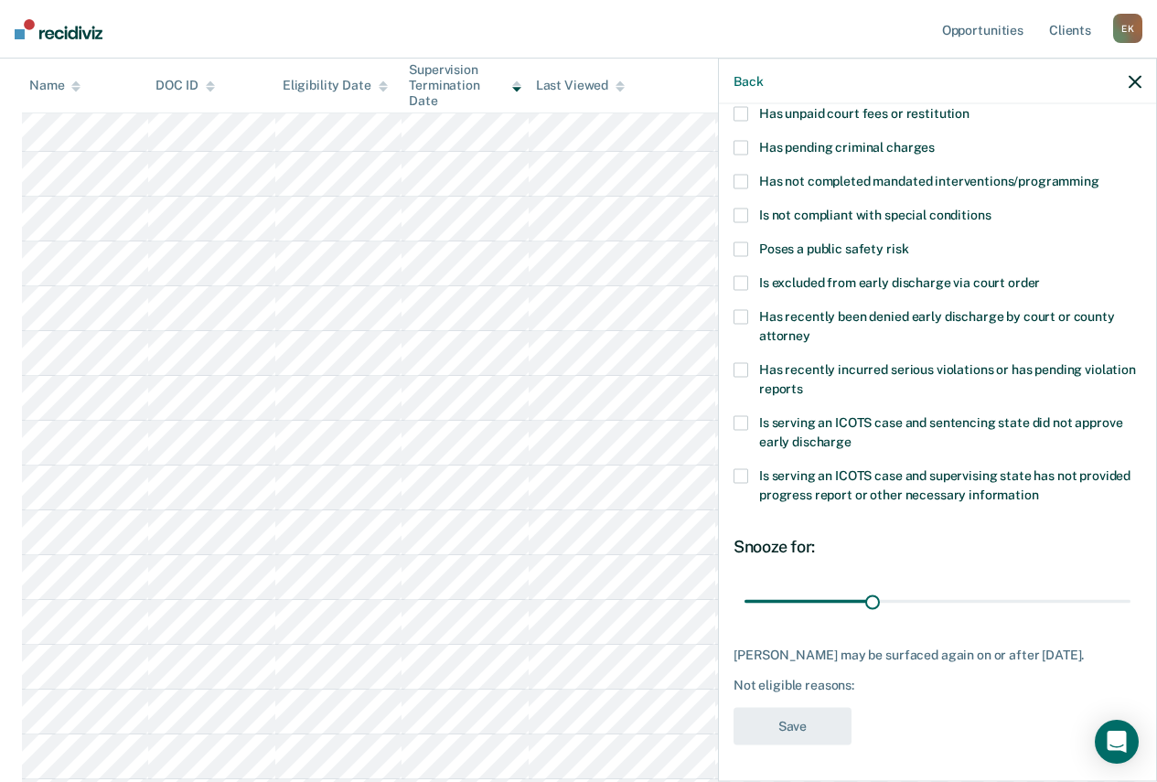
scroll to position [0, 0]
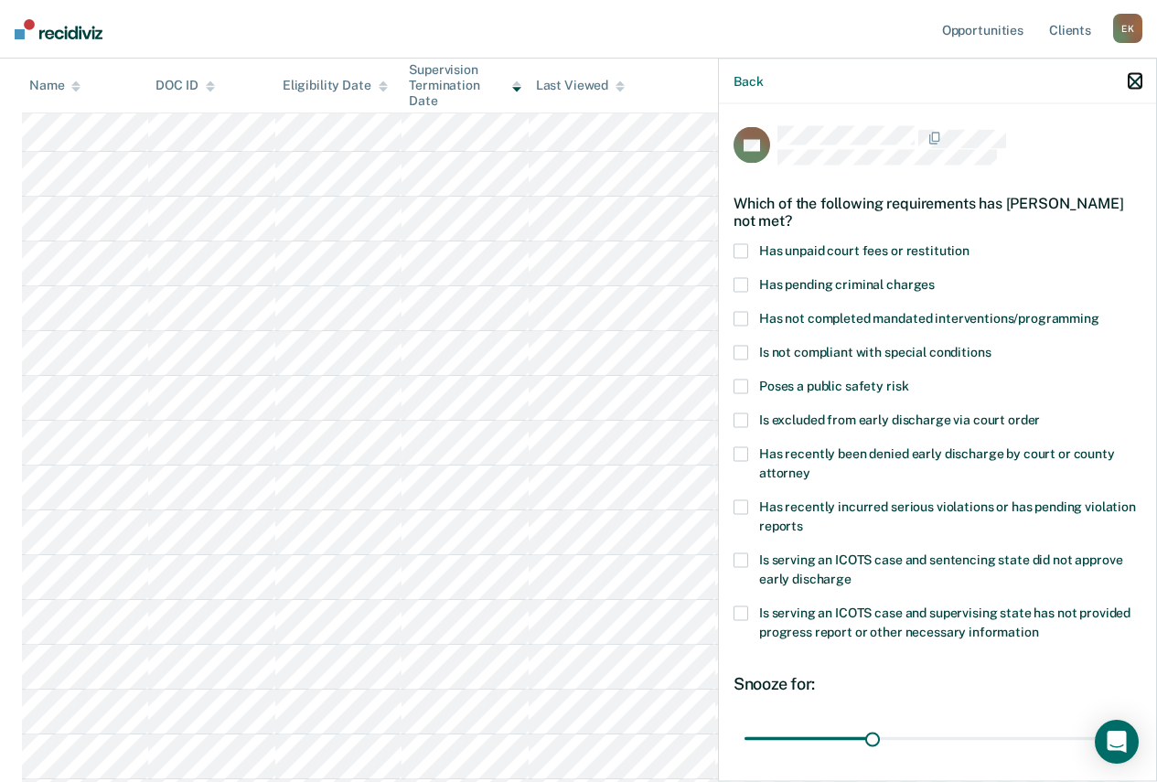
click at [1137, 80] on icon "button" at bounding box center [1134, 81] width 13 height 13
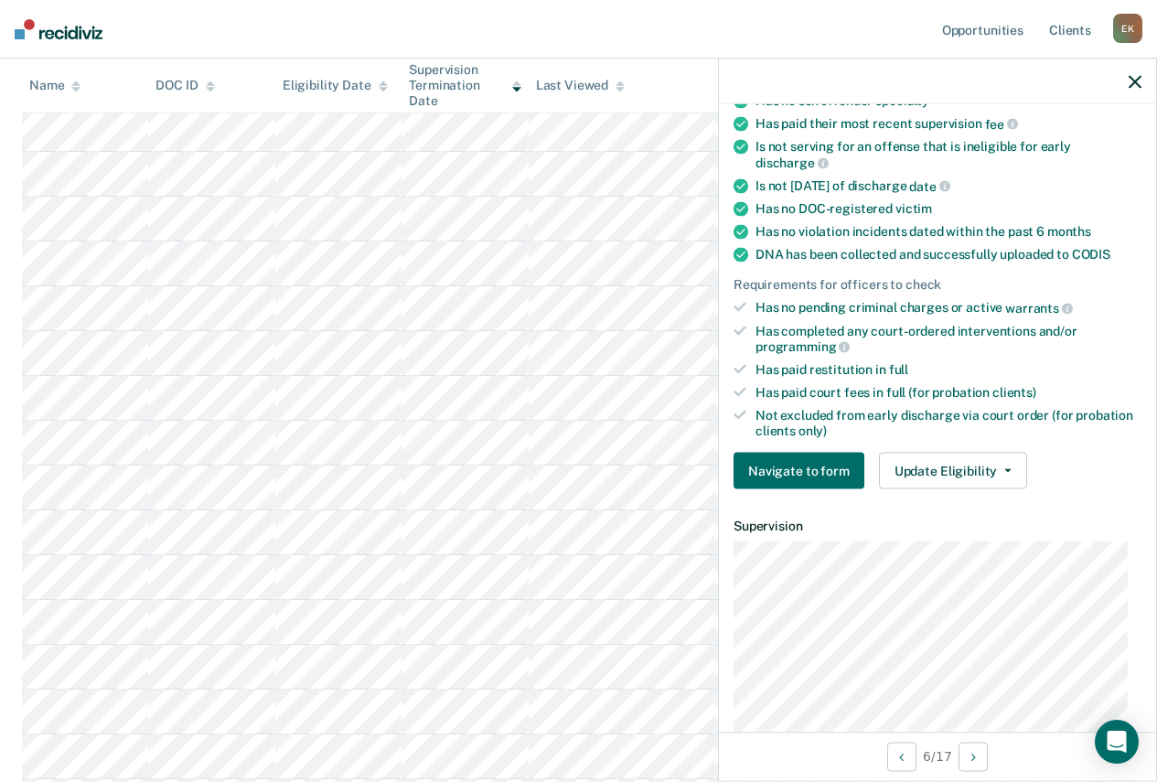
scroll to position [274, 0]
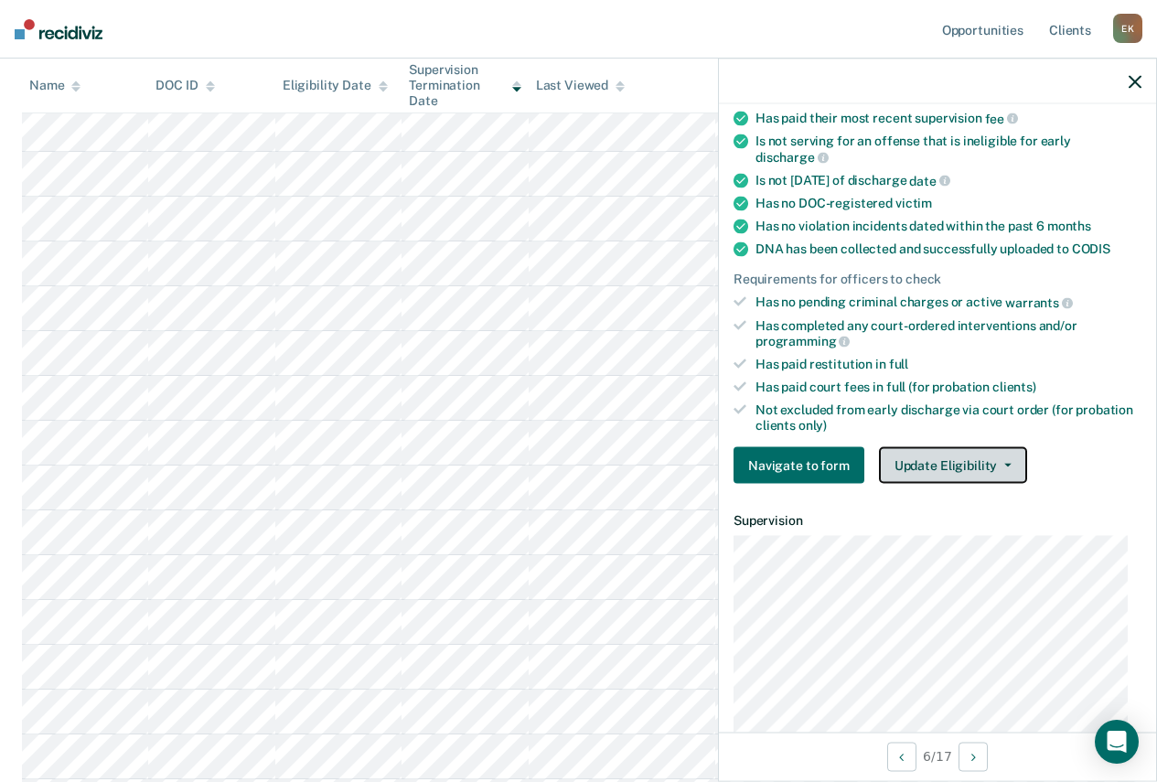
click at [958, 470] on button "Update Eligibility" at bounding box center [953, 465] width 148 height 37
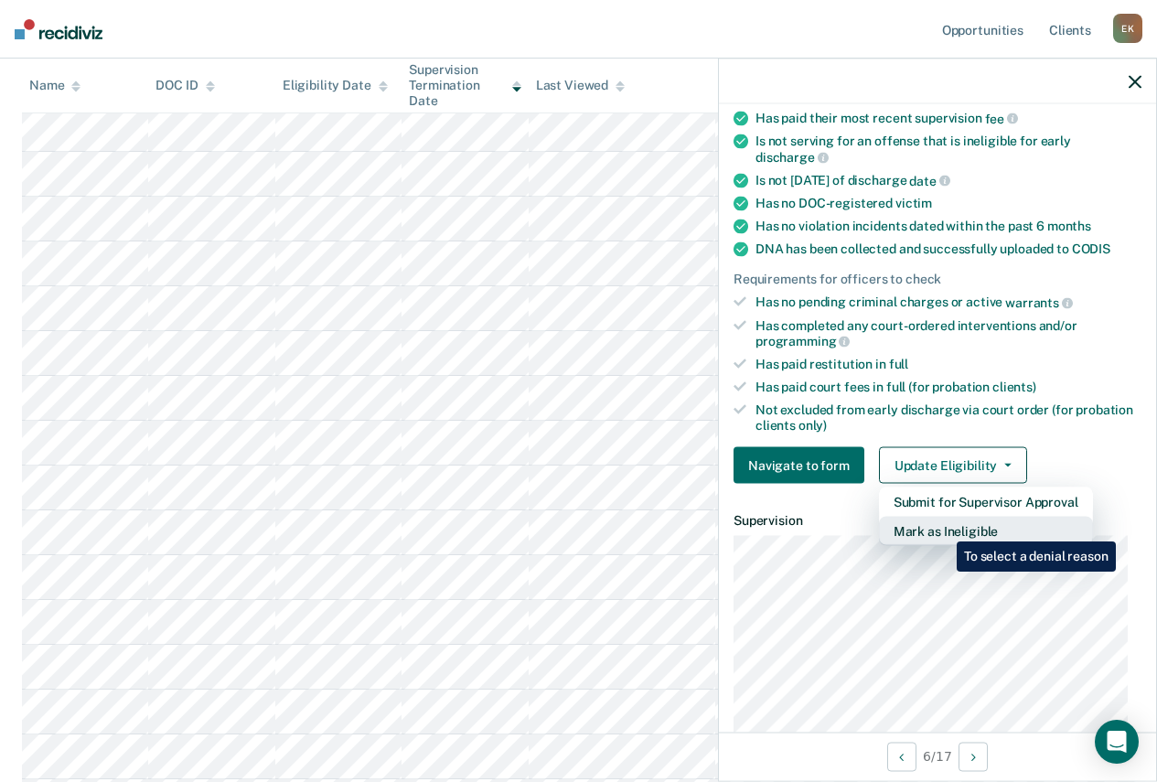
click at [943, 528] on button "Mark as Ineligible" at bounding box center [986, 531] width 214 height 29
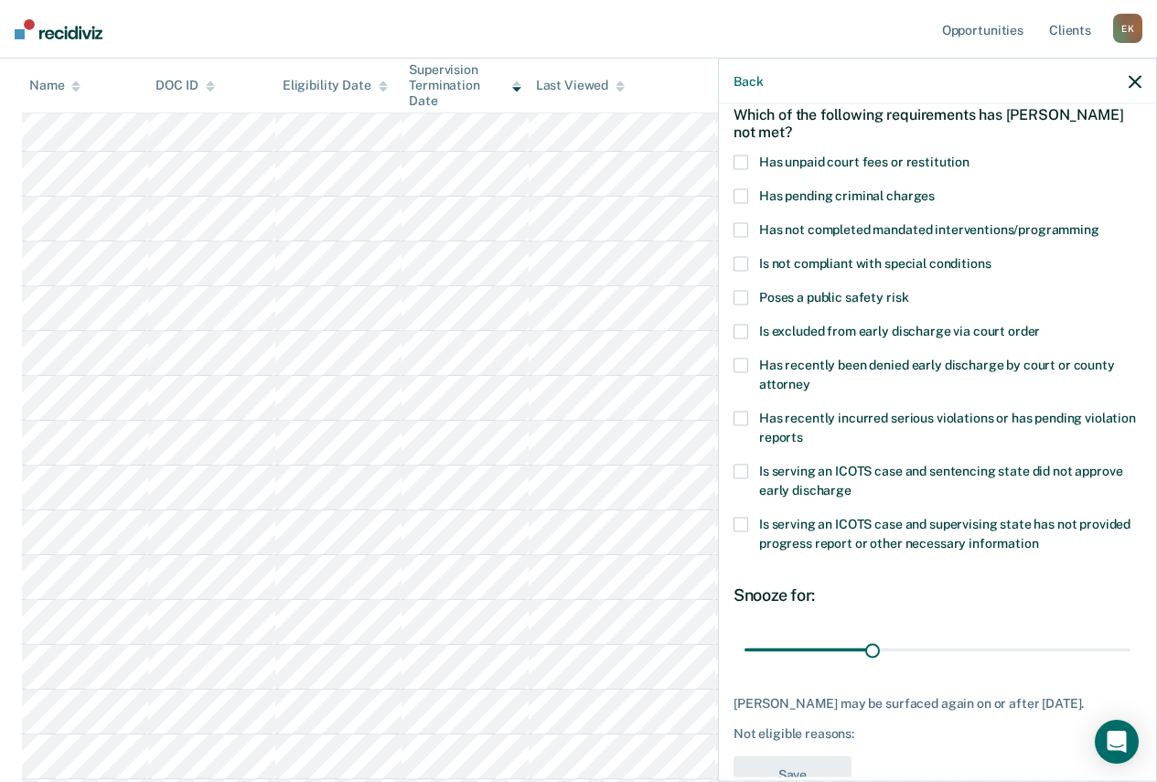
scroll to position [0, 0]
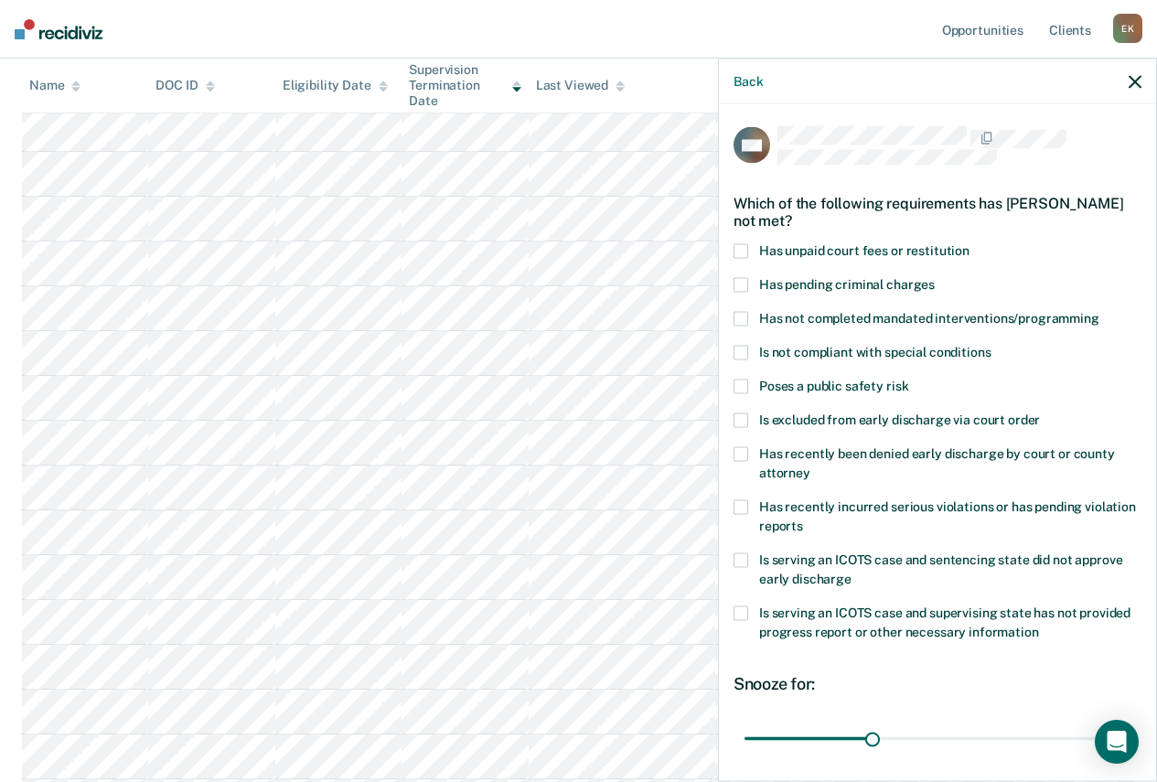
click at [743, 250] on span at bounding box center [740, 250] width 15 height 15
click at [969, 243] on input "Has unpaid court fees or restitution" at bounding box center [969, 243] width 0 height 0
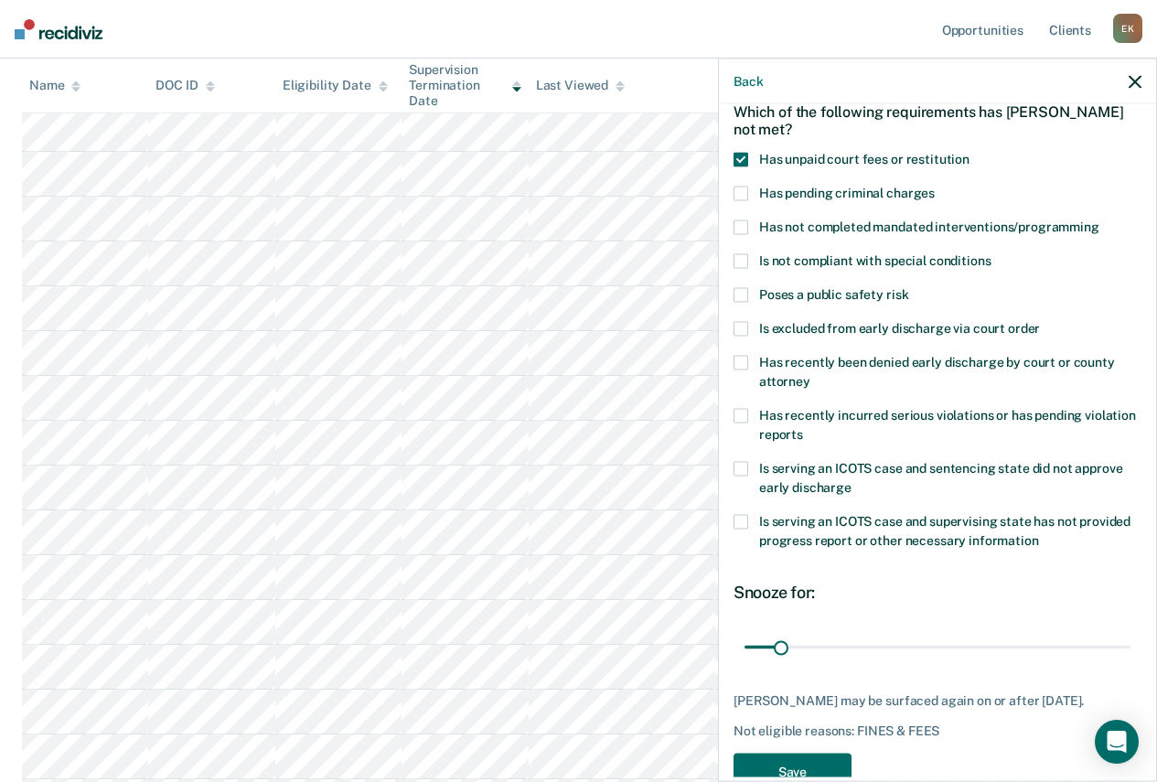
scroll to position [151, 0]
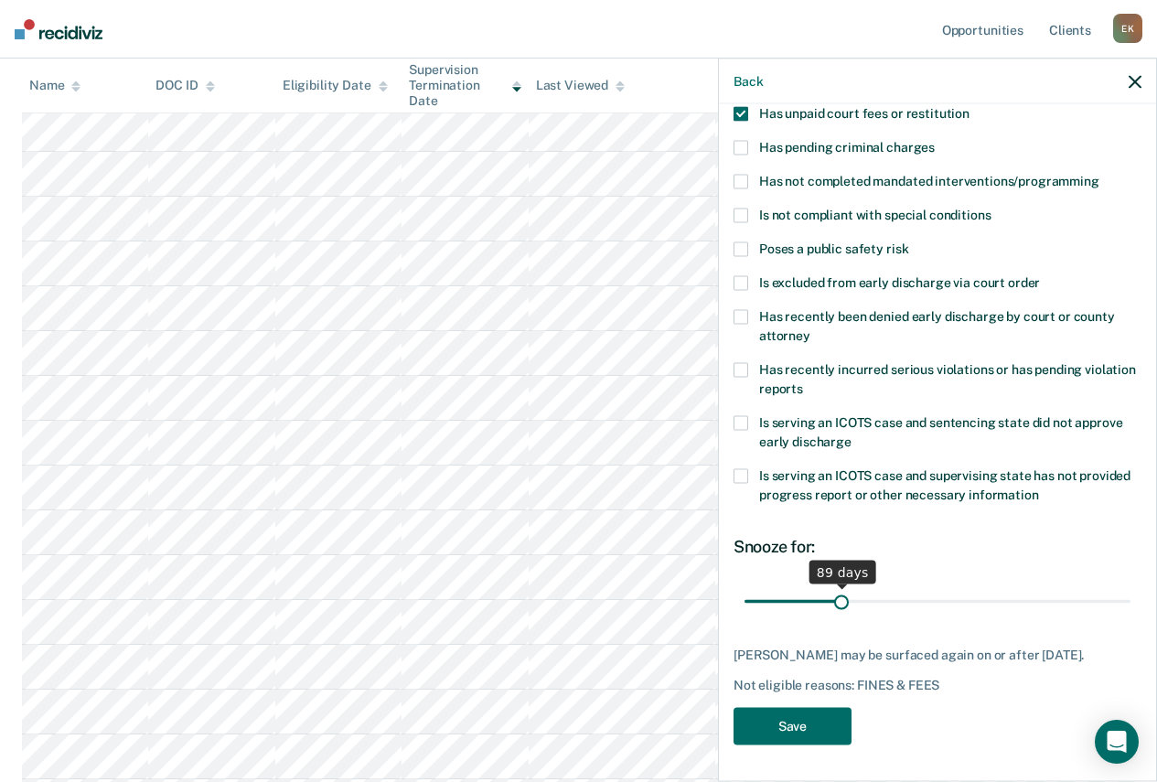
drag, startPoint x: 782, startPoint y: 586, endPoint x: 838, endPoint y: 583, distance: 56.8
click at [838, 585] on input "range" at bounding box center [937, 601] width 386 height 32
type input "90"
click at [839, 587] on input "range" at bounding box center [937, 601] width 386 height 32
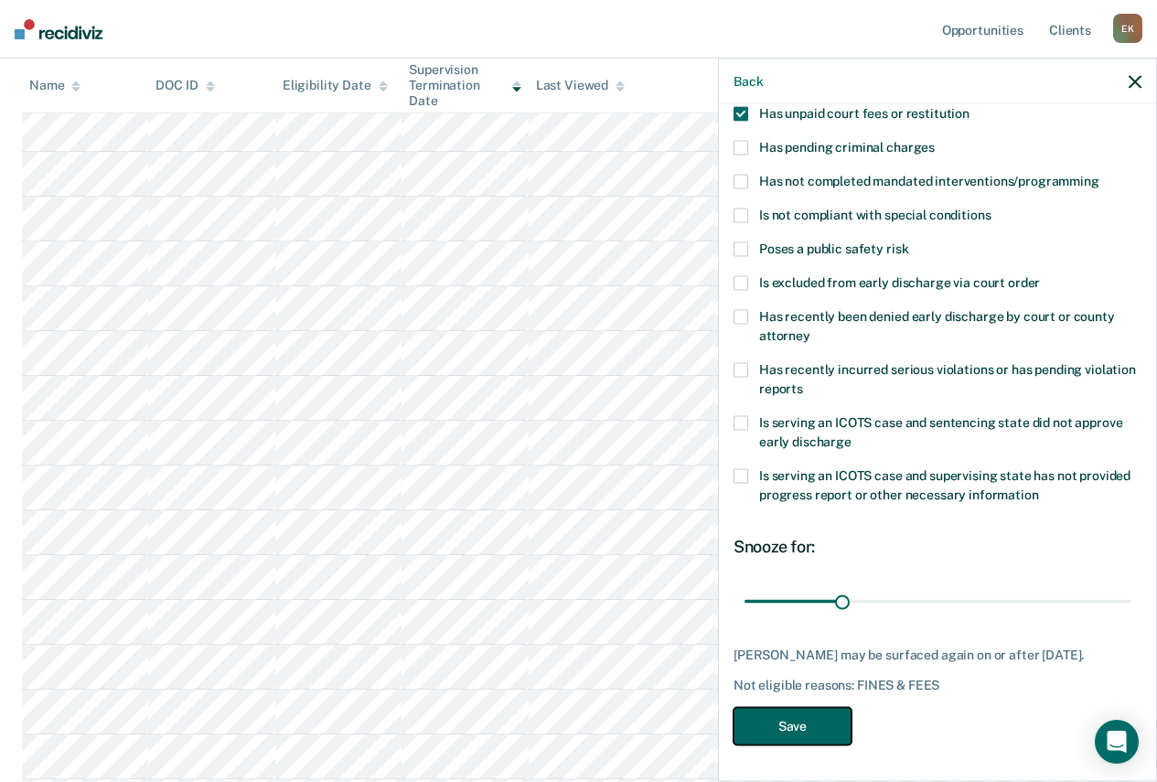
click at [793, 716] on button "Save" at bounding box center [792, 725] width 118 height 37
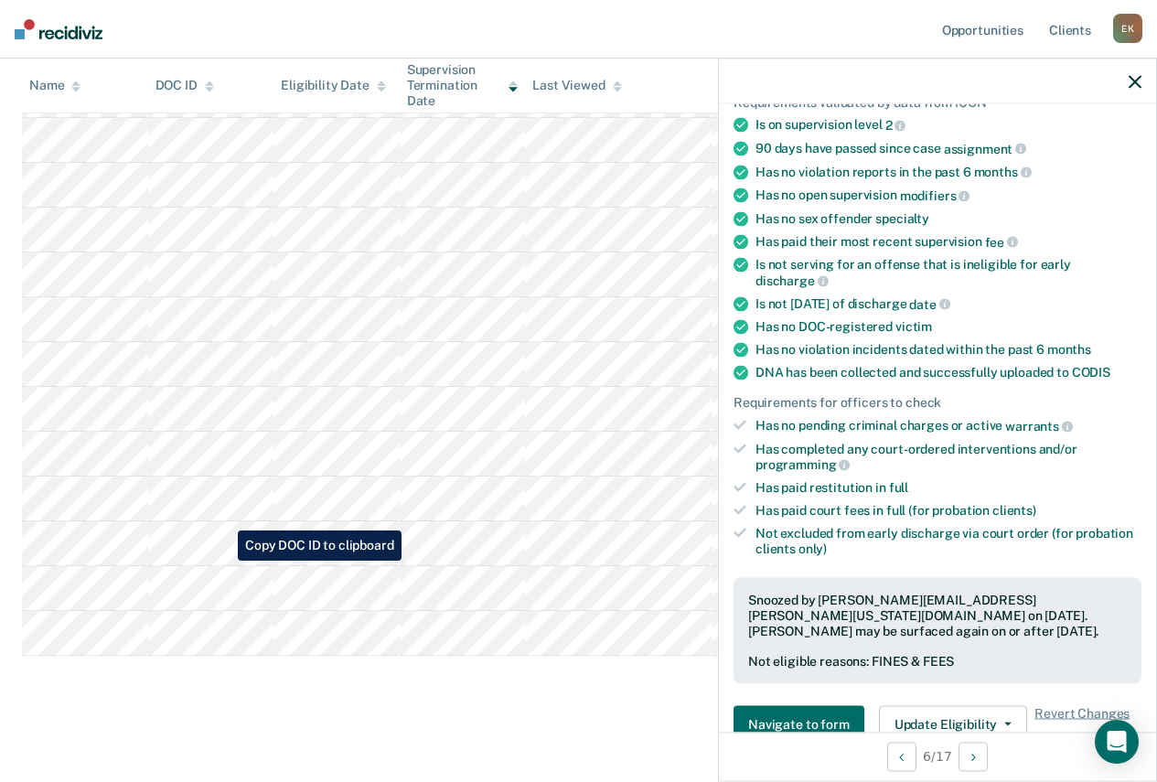
scroll to position [421, 0]
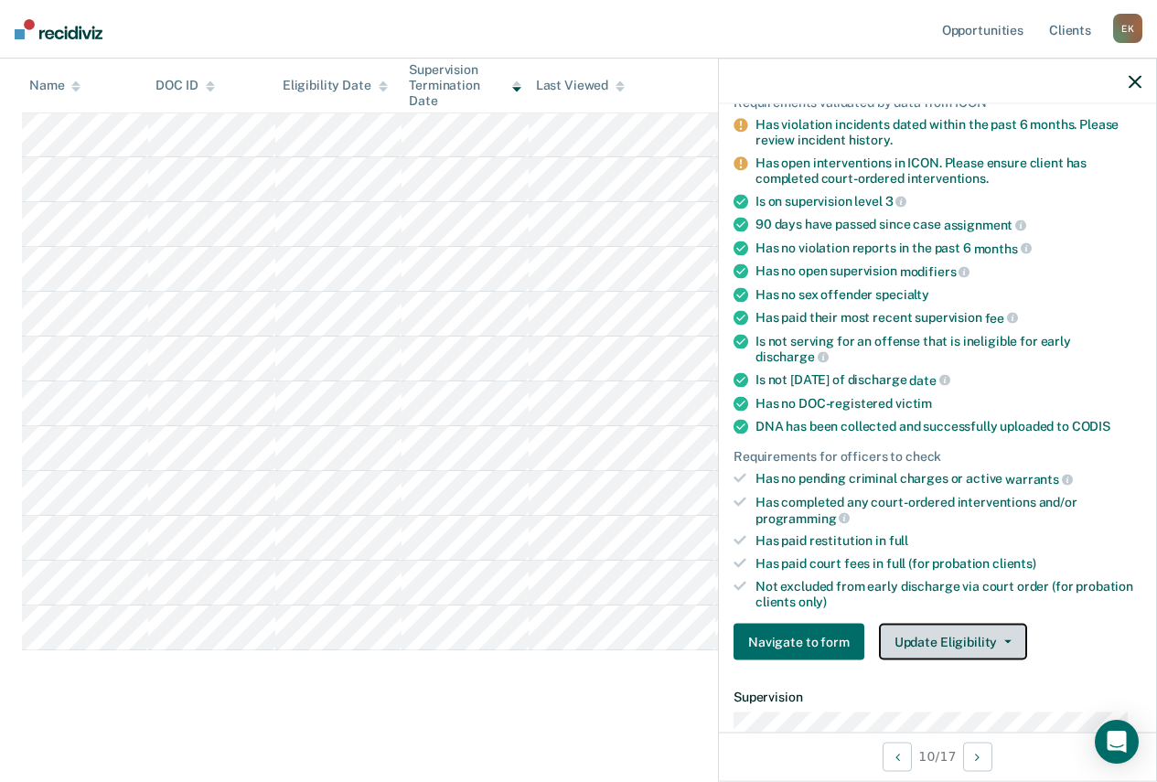
click at [922, 641] on button "Update Eligibility" at bounding box center [953, 642] width 148 height 37
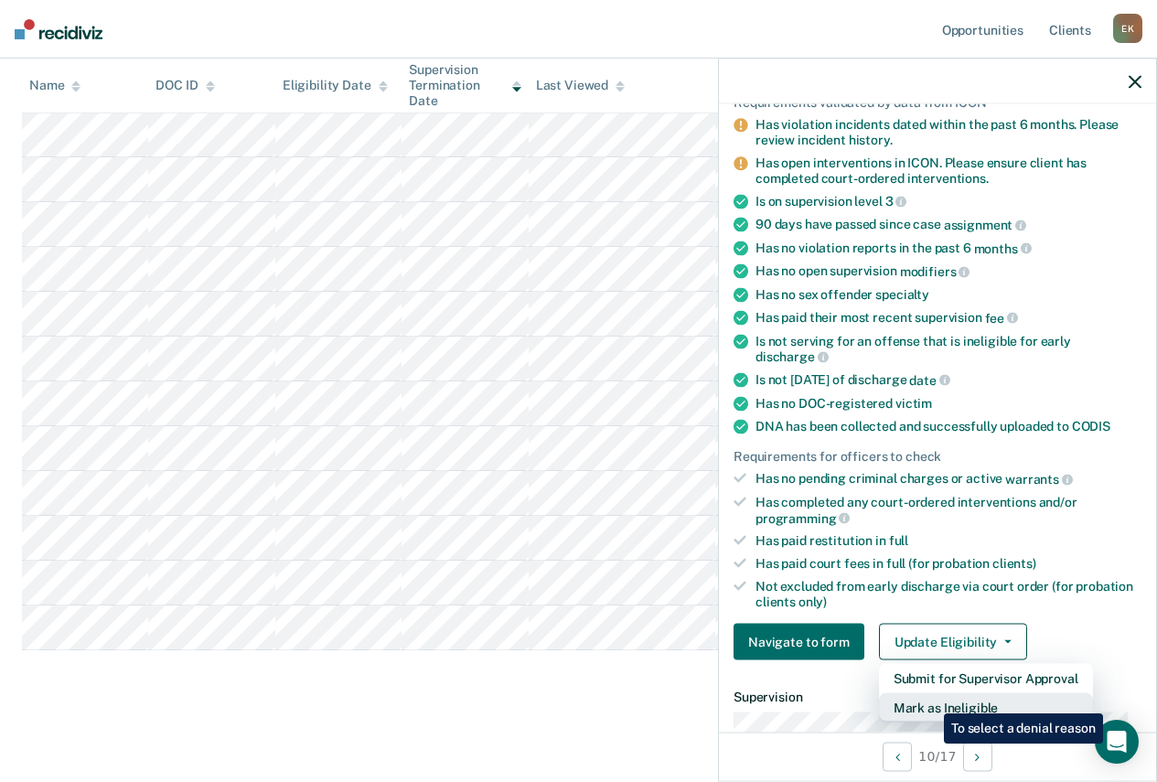
click at [930, 699] on button "Mark as Ineligible" at bounding box center [986, 707] width 214 height 29
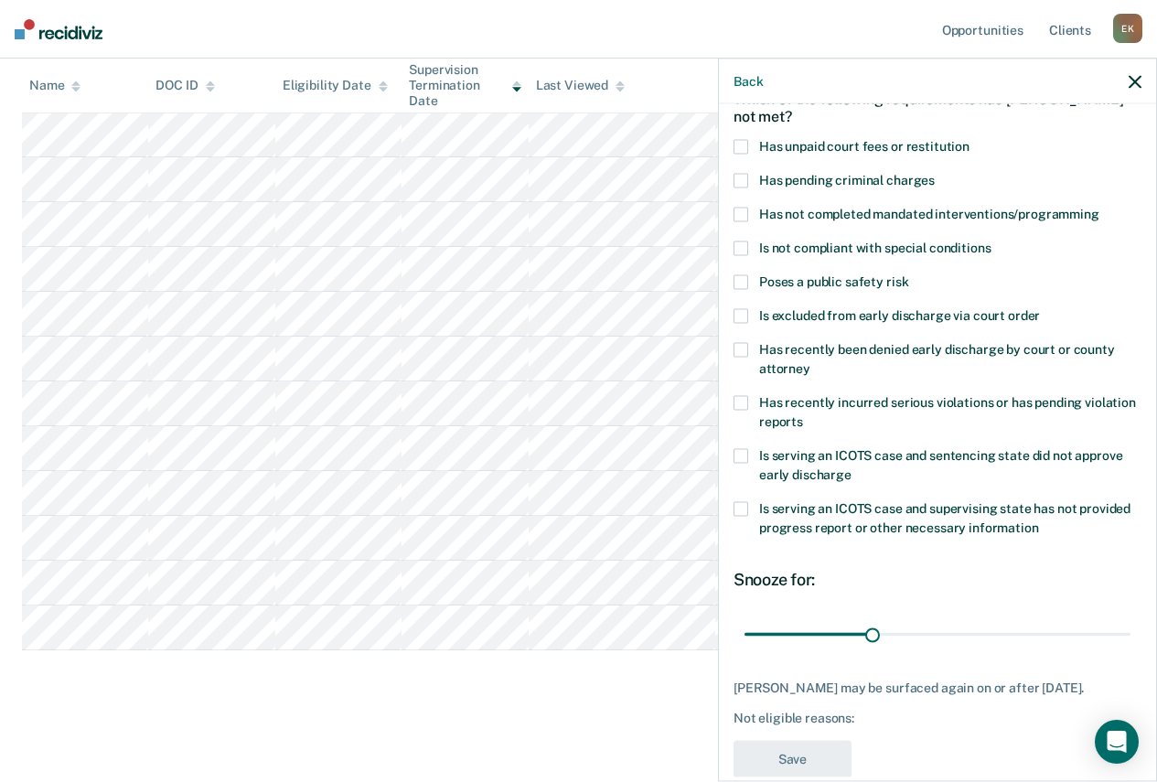
scroll to position [59, 0]
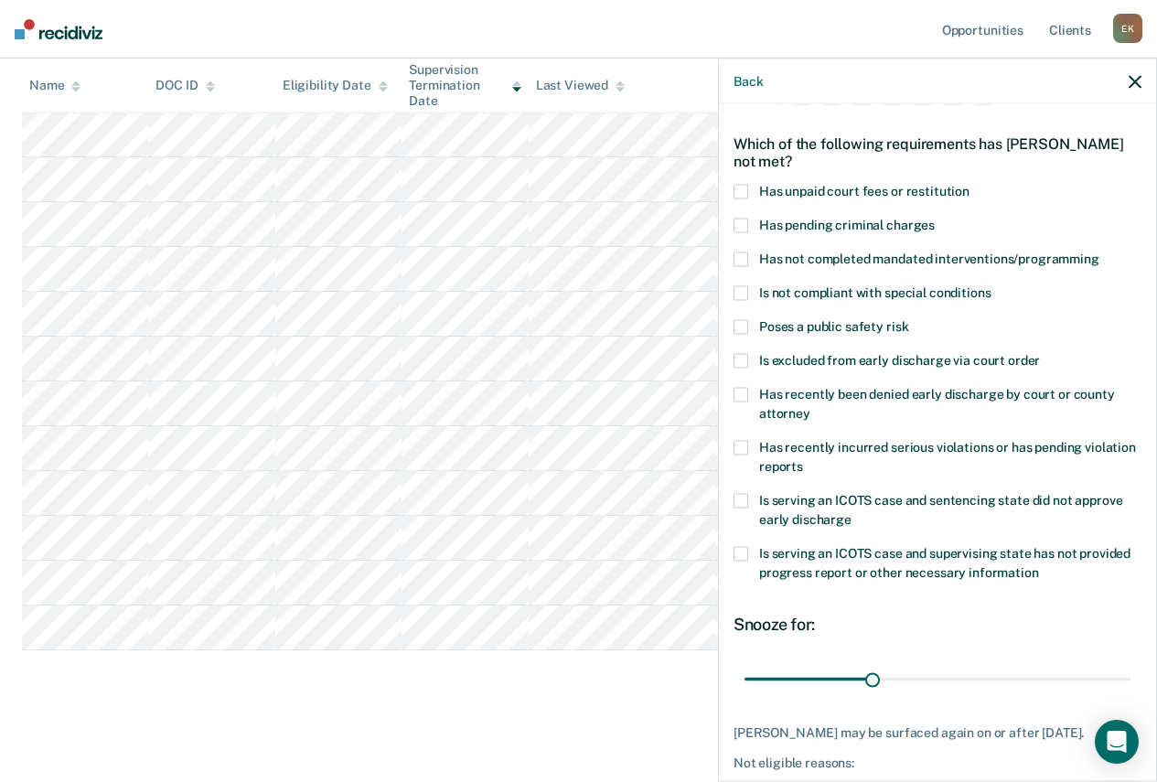
click at [740, 255] on span at bounding box center [740, 258] width 15 height 15
click at [1099, 251] on input "Has not completed mandated interventions/programming" at bounding box center [1099, 251] width 0 height 0
click at [742, 185] on span at bounding box center [740, 191] width 15 height 15
click at [969, 184] on input "Has unpaid court fees or restitution" at bounding box center [969, 184] width 0 height 0
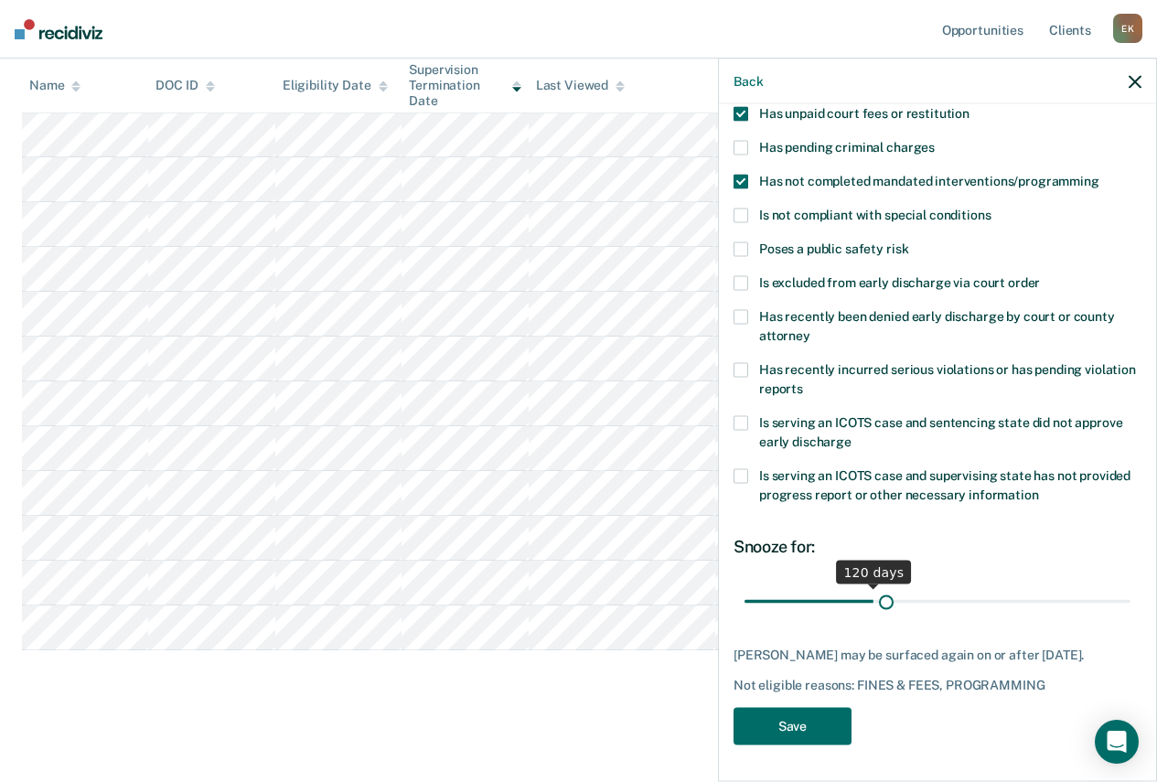
scroll to position [151, 0]
drag, startPoint x: 781, startPoint y: 584, endPoint x: 869, endPoint y: 582, distance: 87.8
type input "120"
click at [869, 585] on input "range" at bounding box center [937, 601] width 386 height 32
click at [798, 720] on button "Save" at bounding box center [792, 725] width 118 height 37
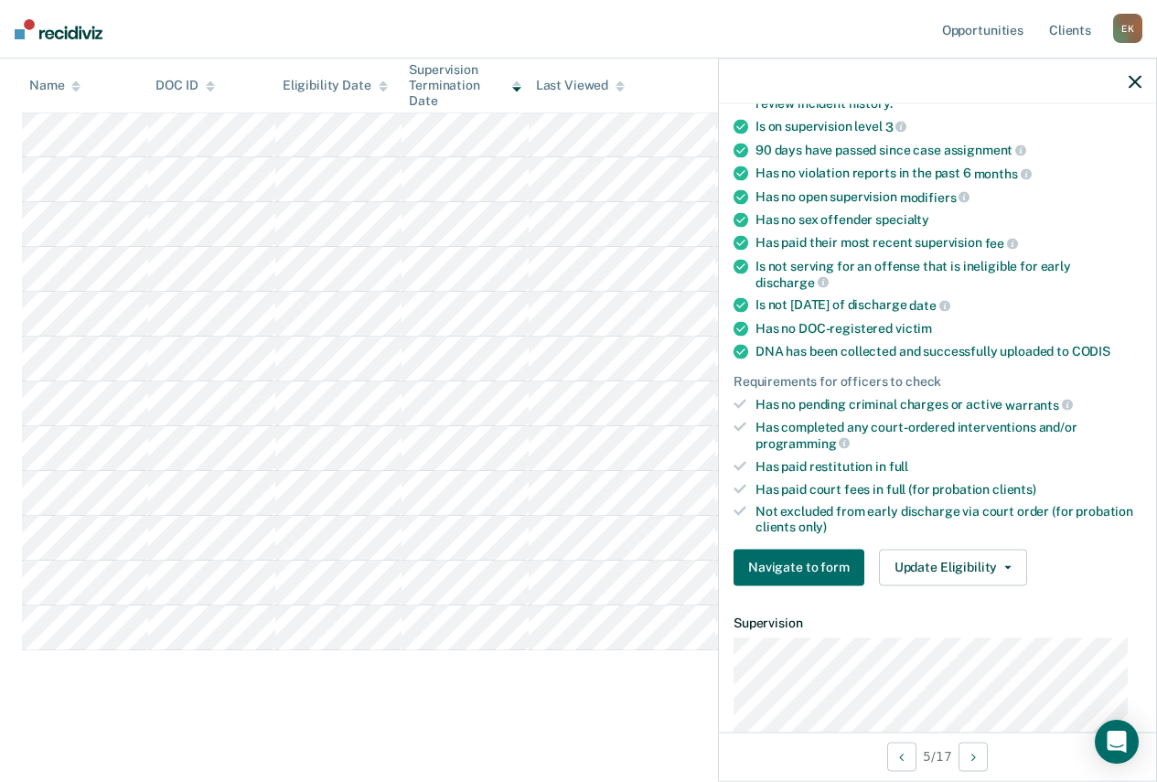
scroll to position [366, 0]
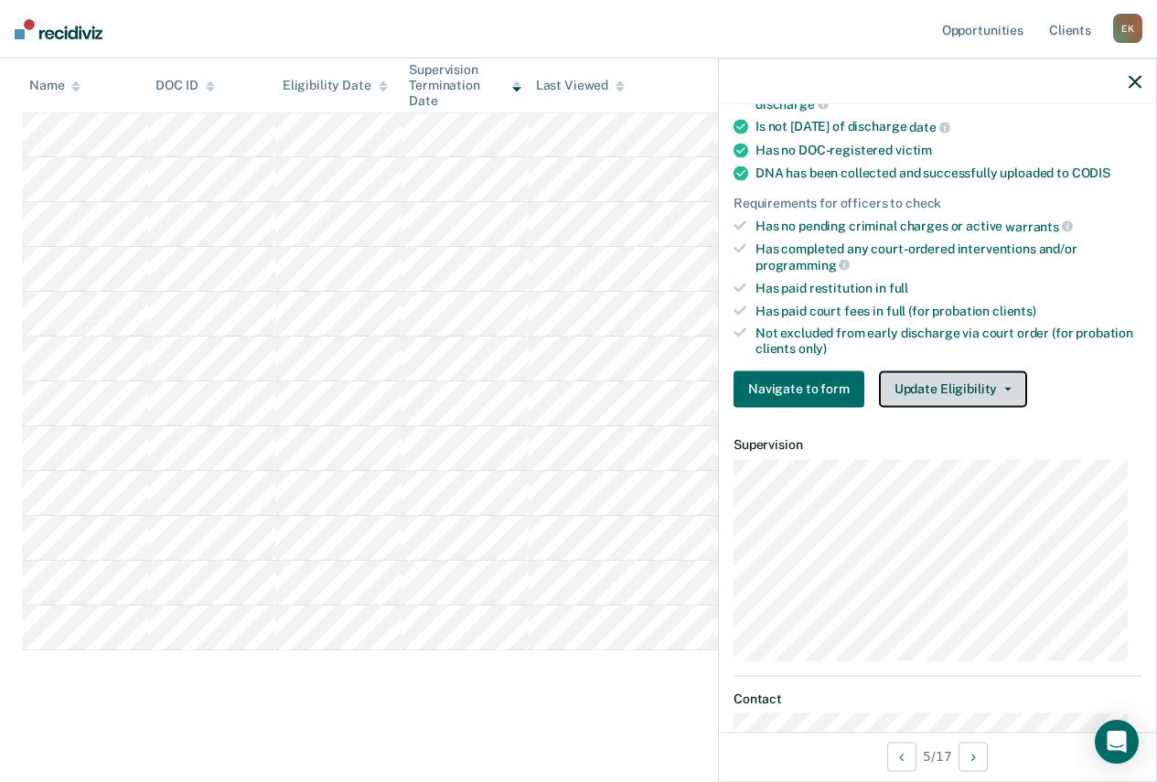
click at [921, 386] on button "Update Eligibility" at bounding box center [953, 388] width 148 height 37
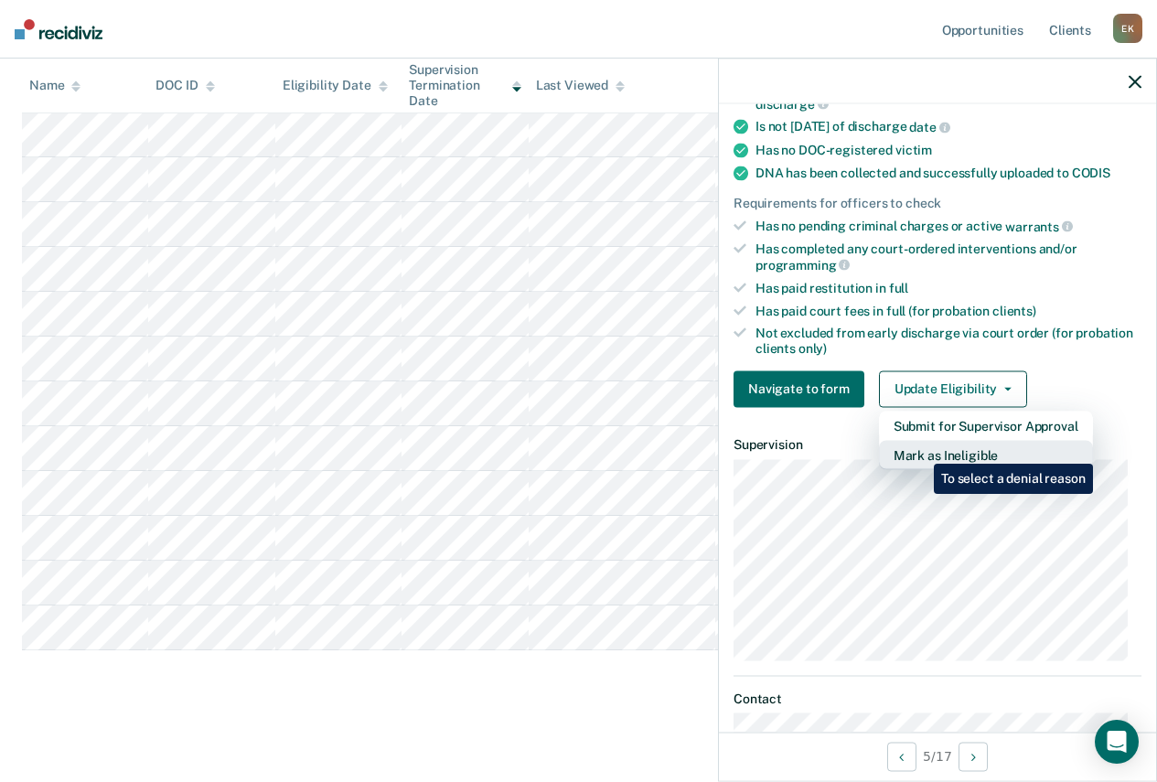
click at [920, 453] on button "Mark as Ineligible" at bounding box center [986, 454] width 214 height 29
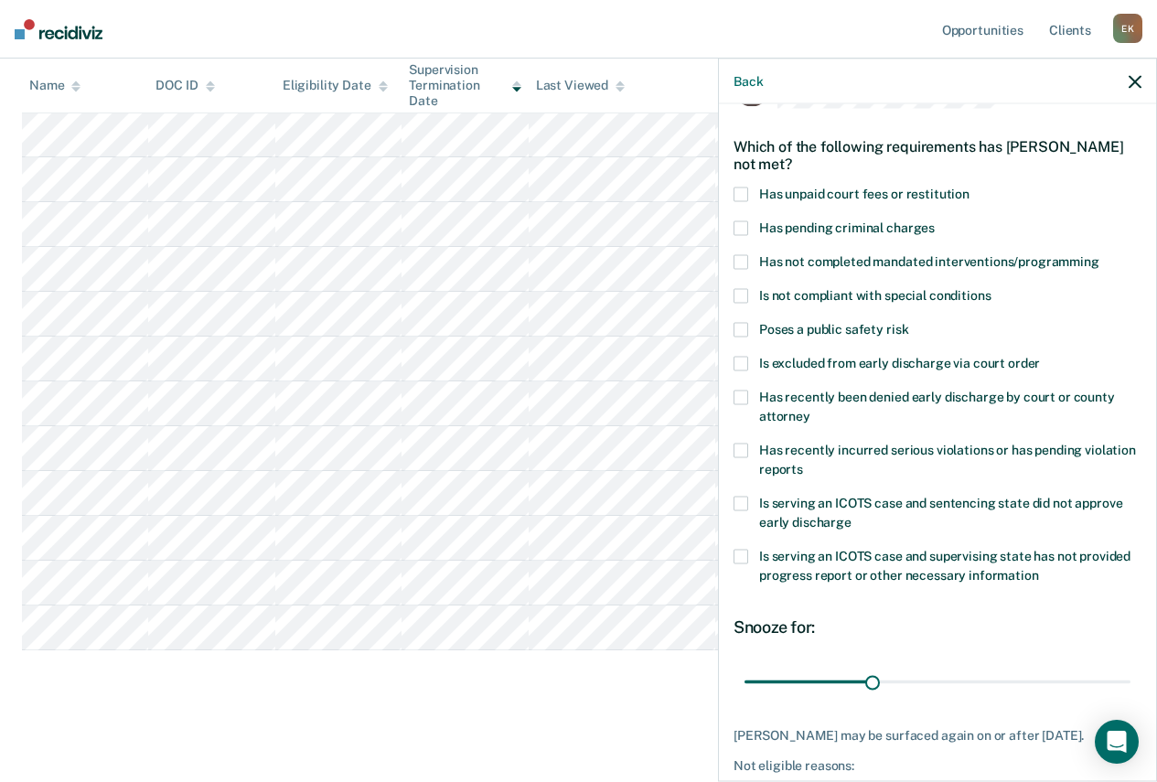
scroll to position [0, 0]
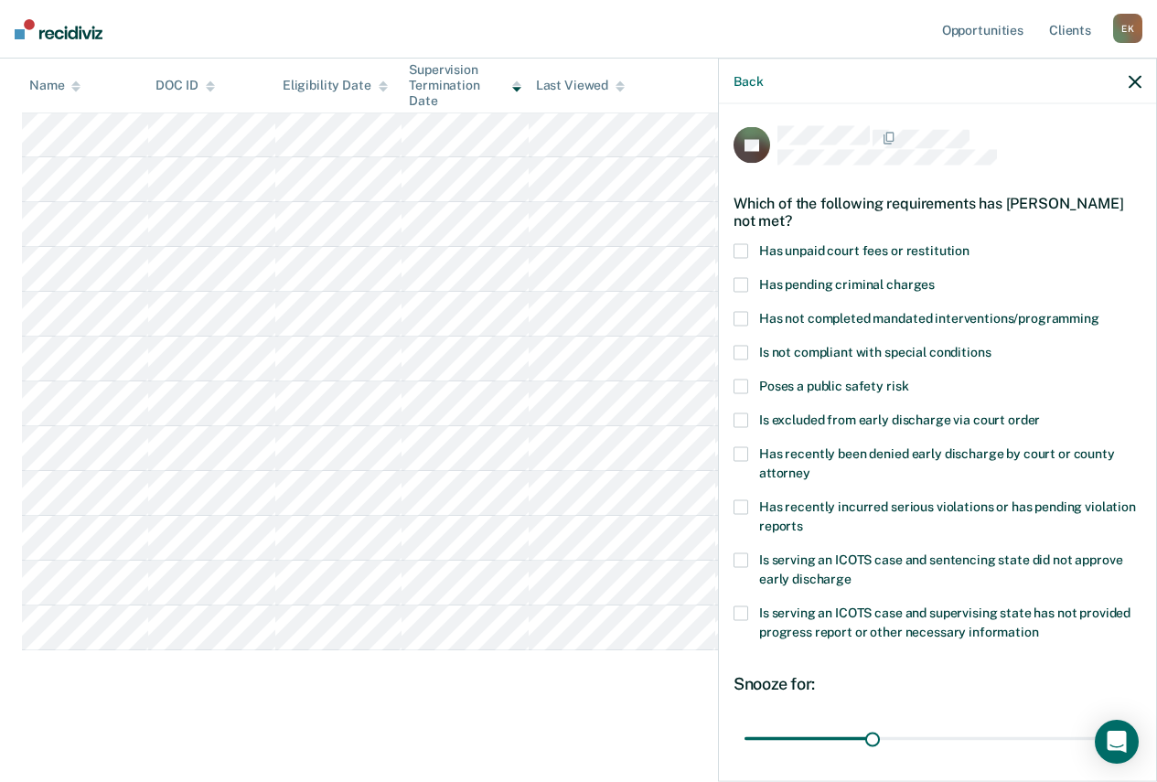
click at [740, 248] on span at bounding box center [740, 250] width 15 height 15
click at [969, 243] on input "Has unpaid court fees or restitution" at bounding box center [969, 243] width 0 height 0
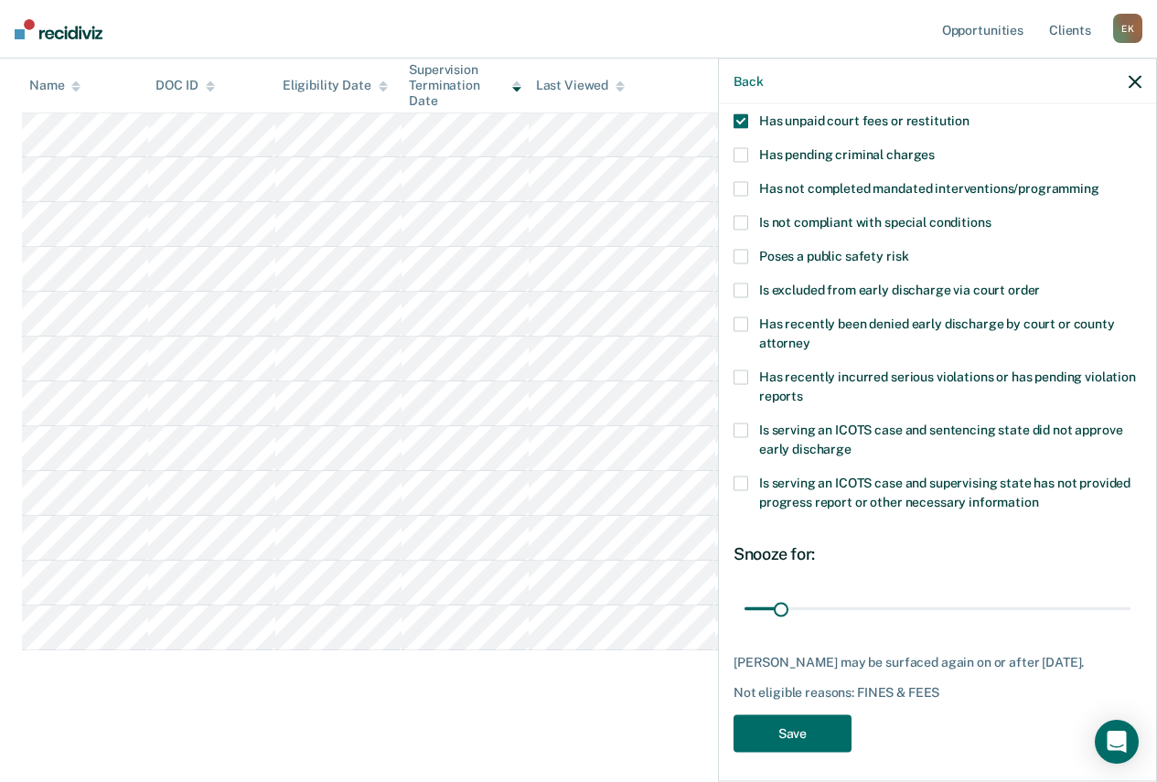
scroll to position [135, 0]
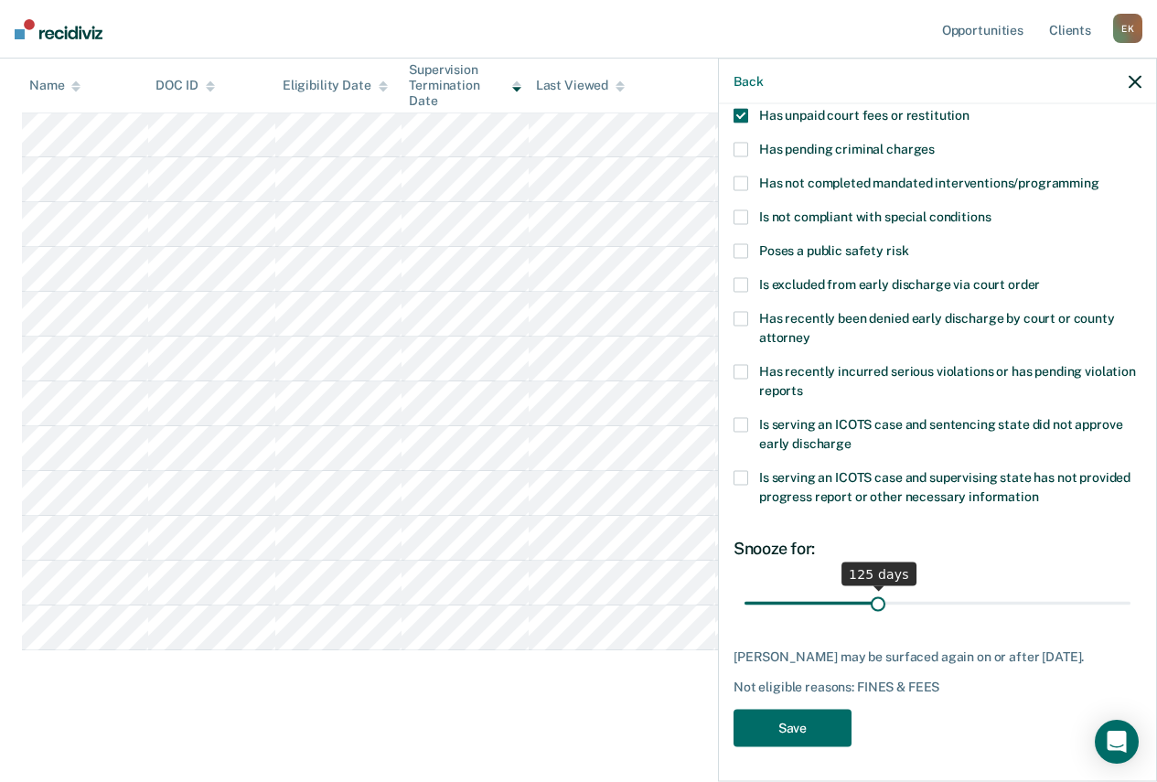
drag, startPoint x: 781, startPoint y: 601, endPoint x: 873, endPoint y: 601, distance: 92.3
type input "125"
click at [873, 601] on input "range" at bounding box center [937, 603] width 386 height 32
click at [810, 711] on button "Save" at bounding box center [792, 727] width 118 height 37
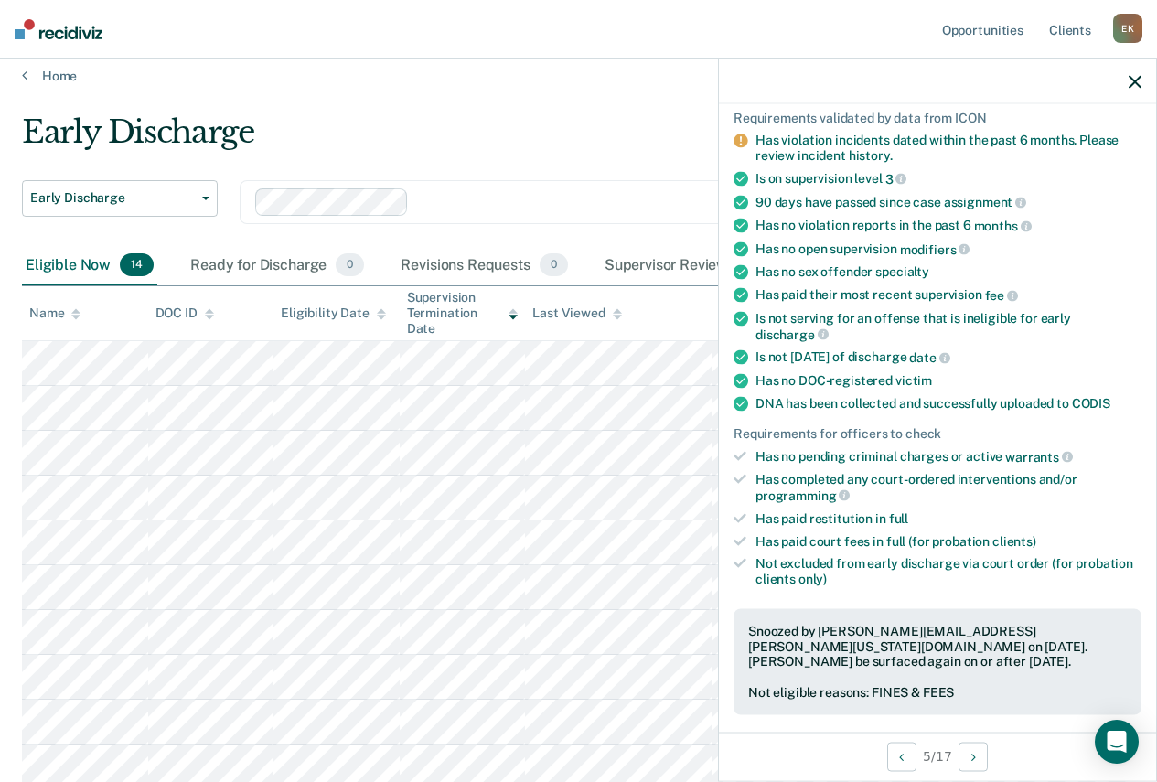
scroll to position [0, 0]
